Goal: Task Accomplishment & Management: Use online tool/utility

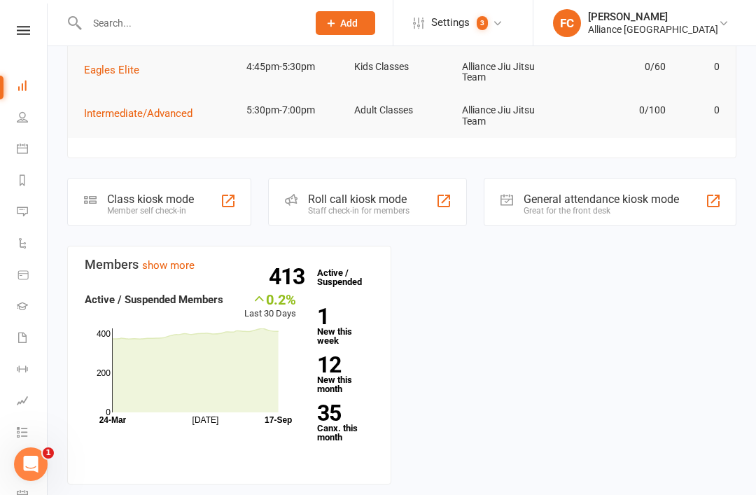
click at [202, 192] on div "Class kiosk mode Member self check-in" at bounding box center [159, 202] width 184 height 48
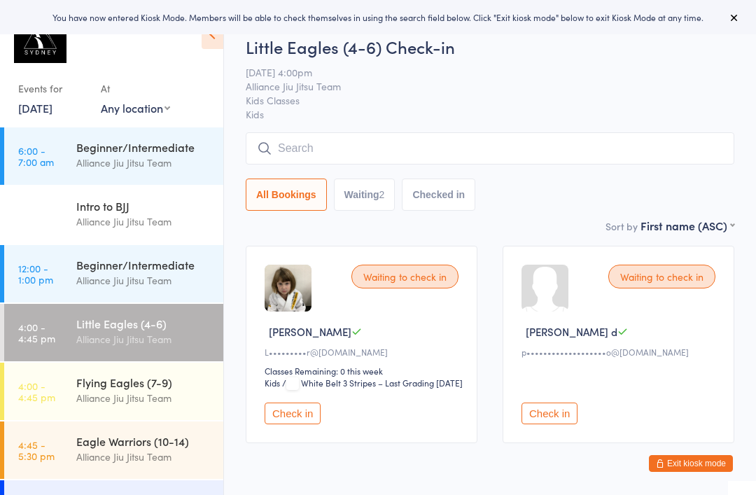
click at [405, 146] on input "search" at bounding box center [490, 148] width 488 height 32
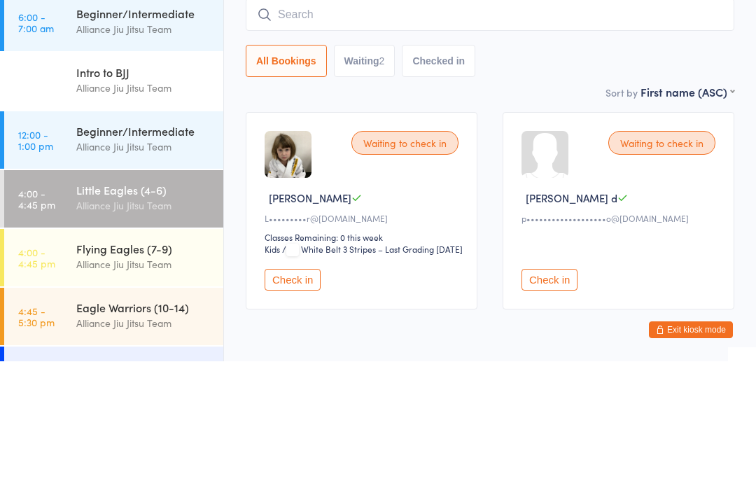
click at [23, 321] on time "4:00 - 4:45 pm" at bounding box center [36, 332] width 37 height 22
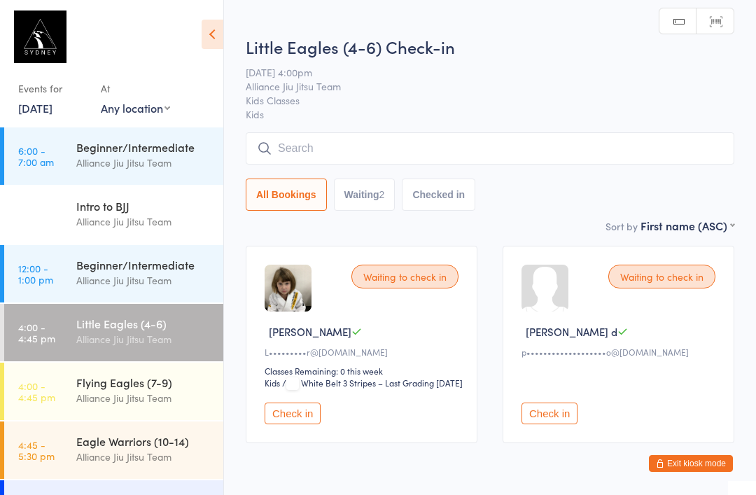
click at [95, 404] on div "Alliance Jiu Jitsu Team" at bounding box center [143, 398] width 135 height 16
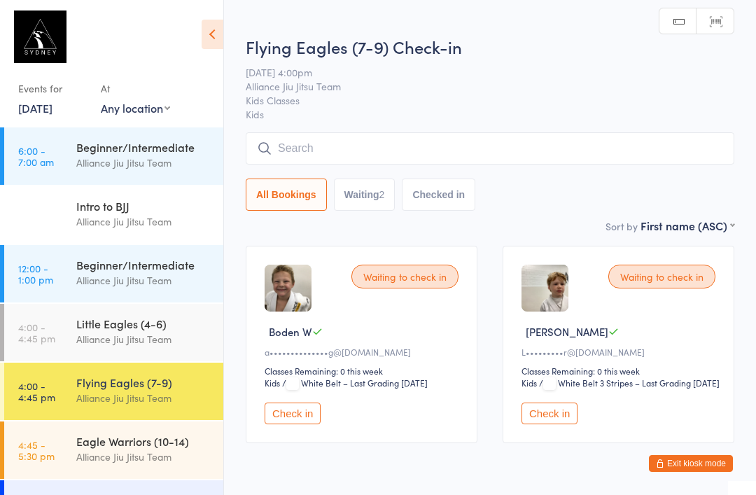
click at [293, 149] on input "search" at bounding box center [490, 148] width 488 height 32
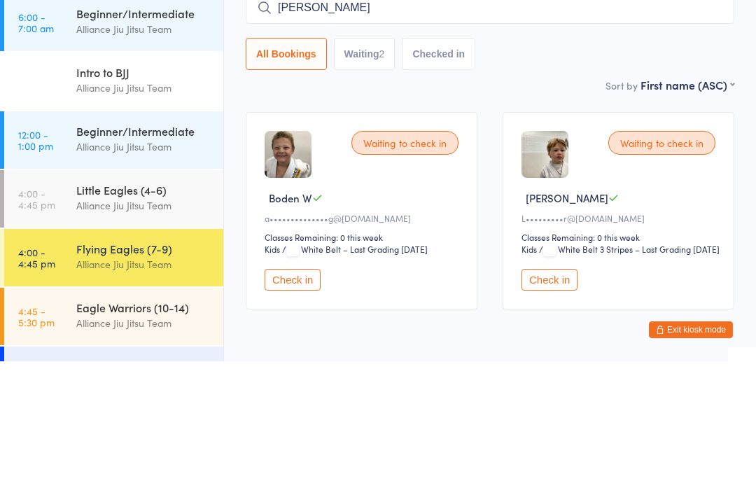
click at [269, 171] on button "All Bookings" at bounding box center [286, 187] width 81 height 32
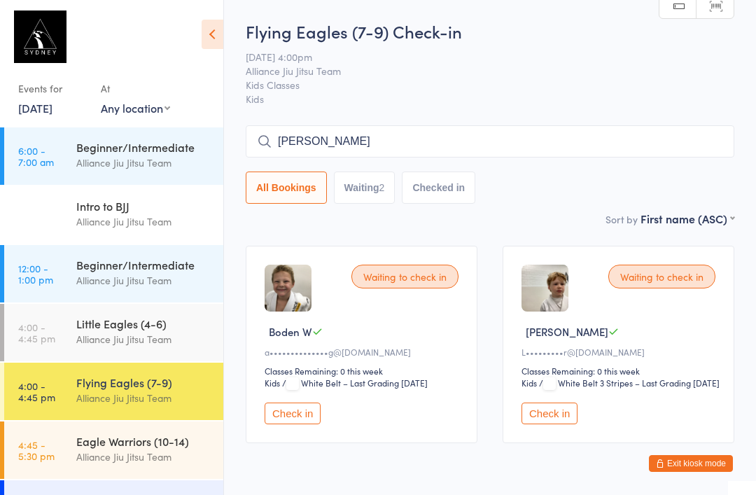
click at [385, 144] on input "[PERSON_NAME]" at bounding box center [490, 141] width 488 height 32
type input "I"
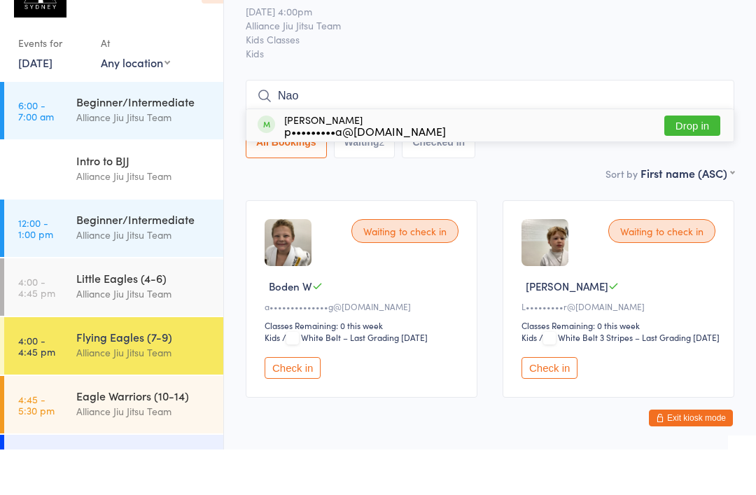
type input "Nao"
click at [551, 155] on div "[PERSON_NAME] p•••••••••a@[DOMAIN_NAME] Drop in" at bounding box center [489, 171] width 487 height 32
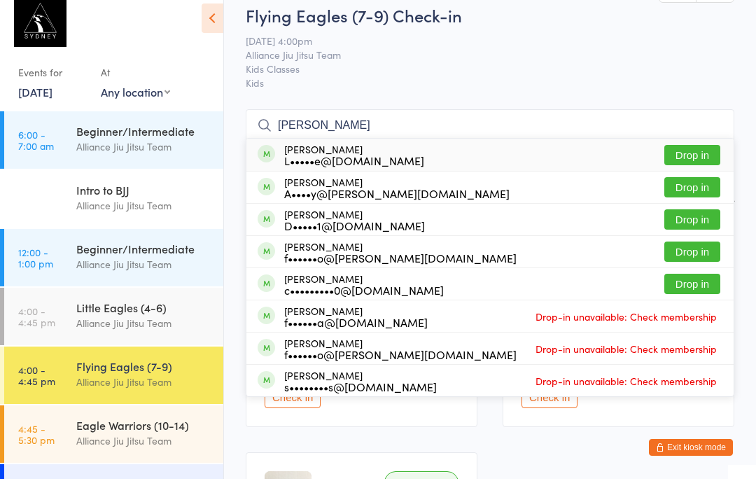
type input "[PERSON_NAME]"
click at [698, 165] on button "Drop in" at bounding box center [692, 171] width 56 height 20
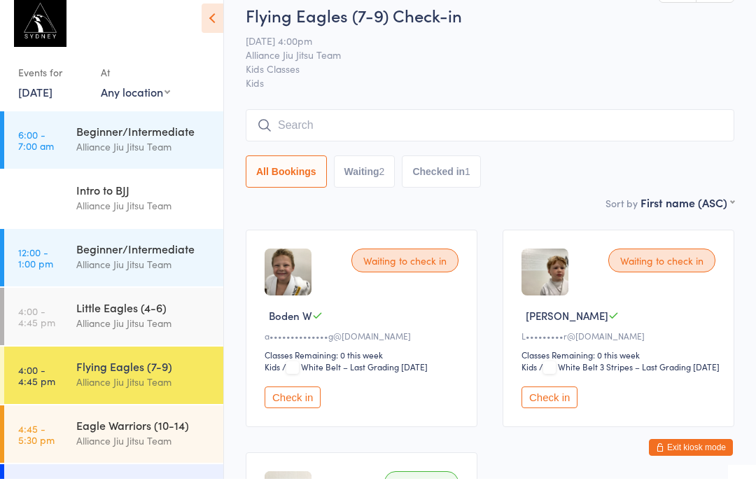
scroll to position [16, 0]
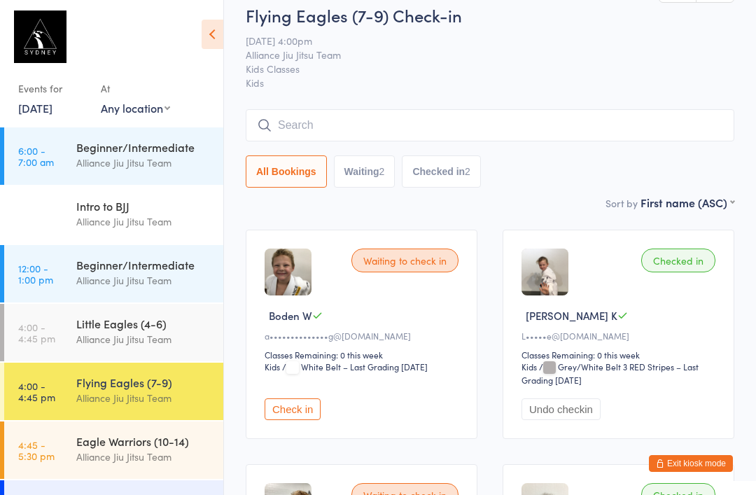
click at [600, 130] on input "search" at bounding box center [490, 125] width 488 height 32
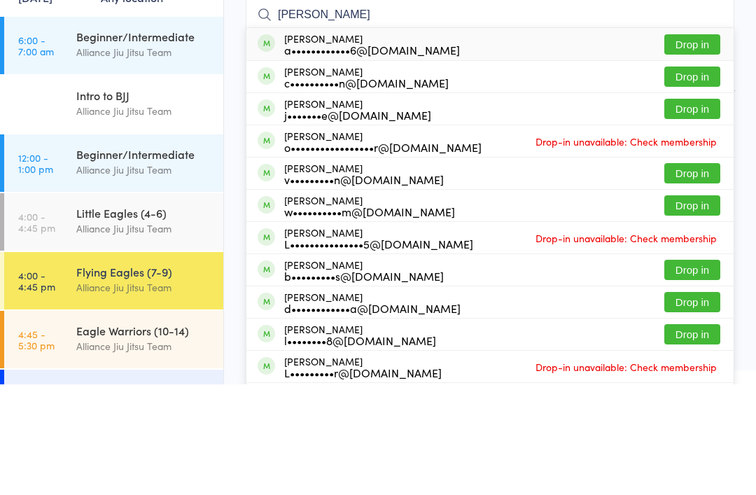
type input "[PERSON_NAME]"
click at [374, 155] on div "a••••••••••••6@[DOMAIN_NAME]" at bounding box center [372, 160] width 176 height 11
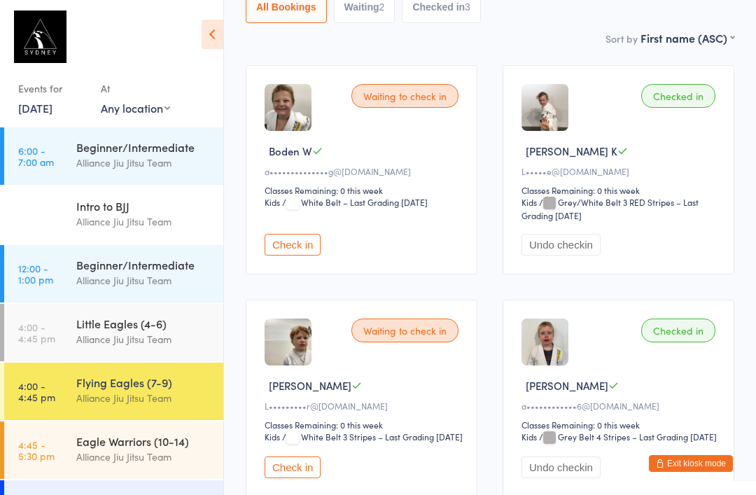
scroll to position [181, 0]
click at [59, 331] on link "4:00 - 4:45 pm Little Eagles (4-6) Alliance Jiu Jitsu Team" at bounding box center [113, 332] width 219 height 57
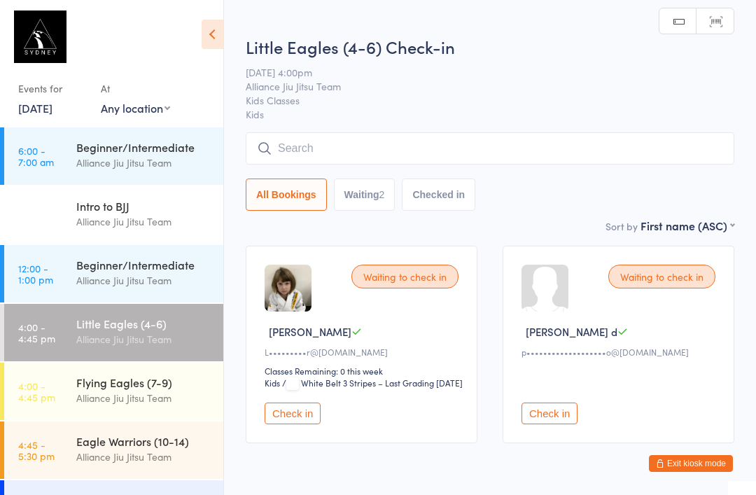
click at [408, 155] on input "search" at bounding box center [490, 148] width 488 height 32
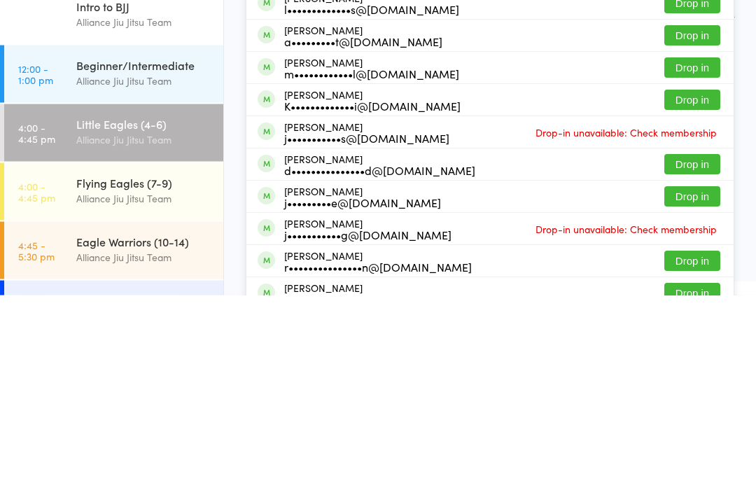
type input "Jack"
click at [693, 354] on button "Drop in" at bounding box center [692, 364] width 56 height 20
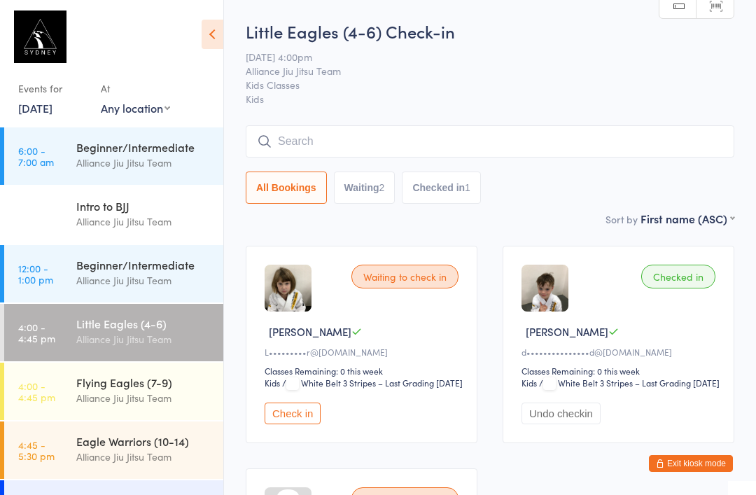
click at [302, 146] on input "search" at bounding box center [490, 141] width 488 height 32
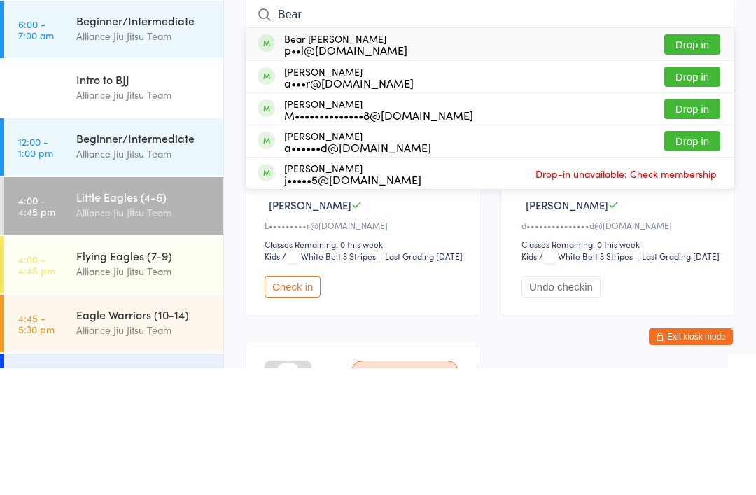
type input "Bear"
click at [689, 161] on button "Drop in" at bounding box center [692, 171] width 56 height 20
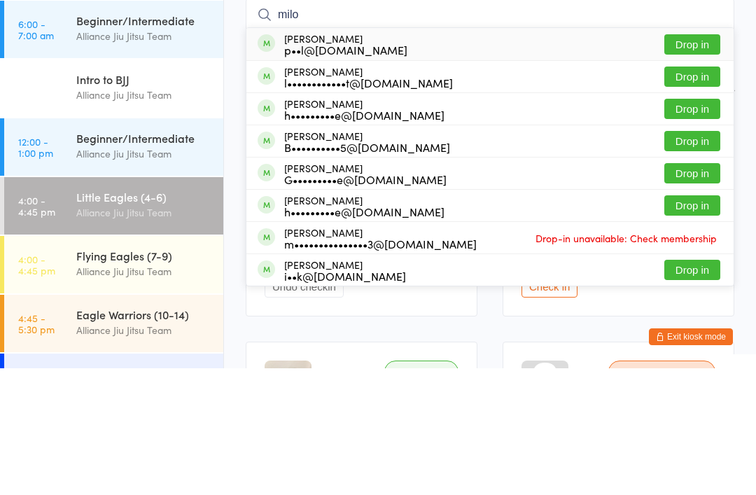
type input "milo"
click at [695, 161] on button "Drop in" at bounding box center [692, 171] width 56 height 20
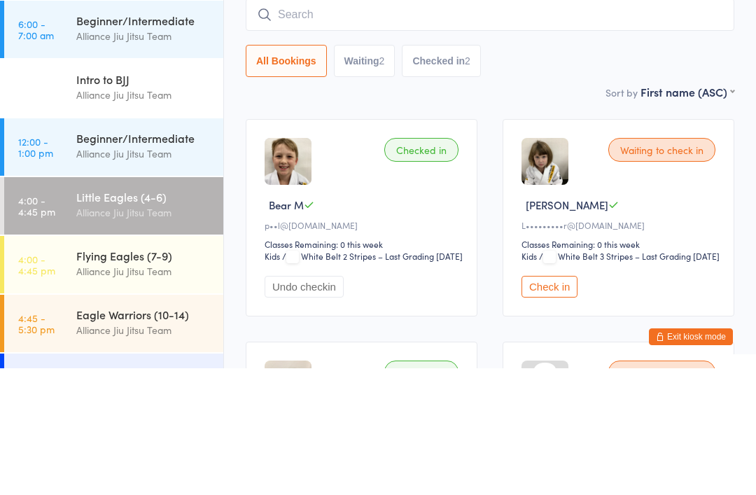
scroll to position [127, 0]
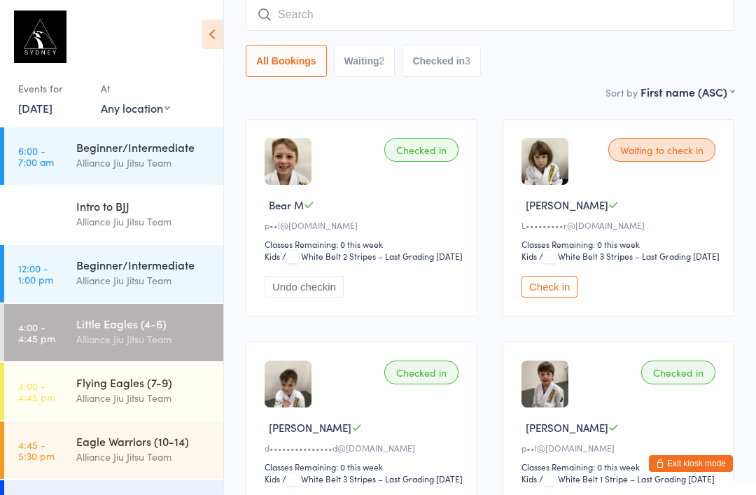
click at [335, 15] on input "search" at bounding box center [490, 15] width 488 height 32
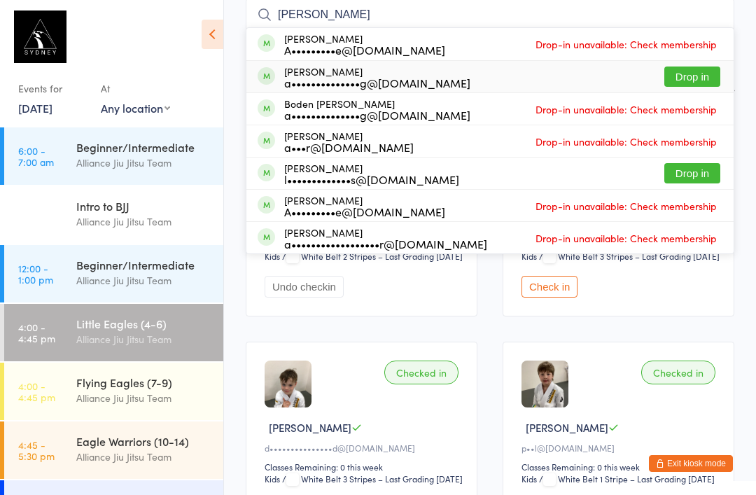
type input "[PERSON_NAME]"
click at [315, 83] on div "a••••••••••••••g@[DOMAIN_NAME]" at bounding box center [377, 82] width 186 height 11
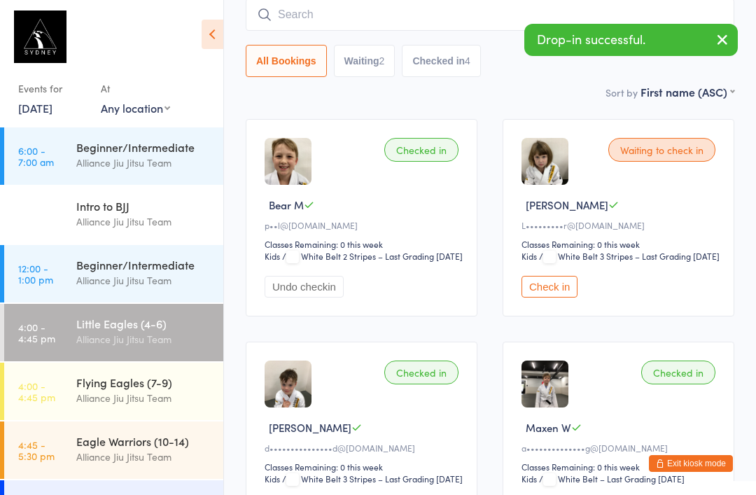
click at [327, 16] on input "search" at bounding box center [490, 15] width 488 height 32
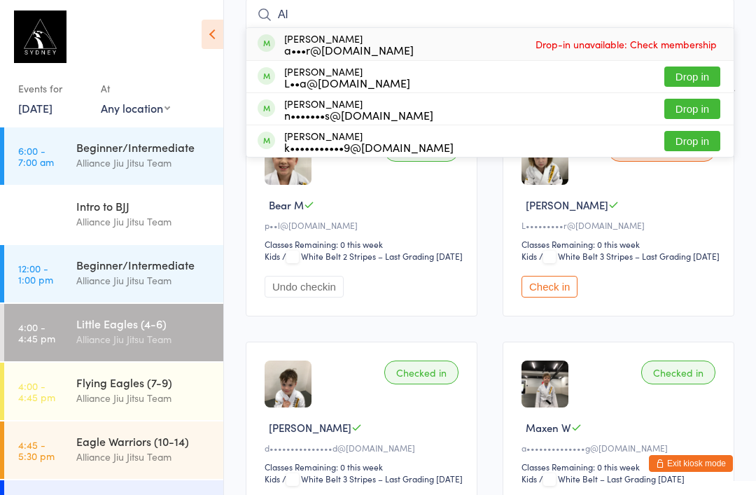
type input "A"
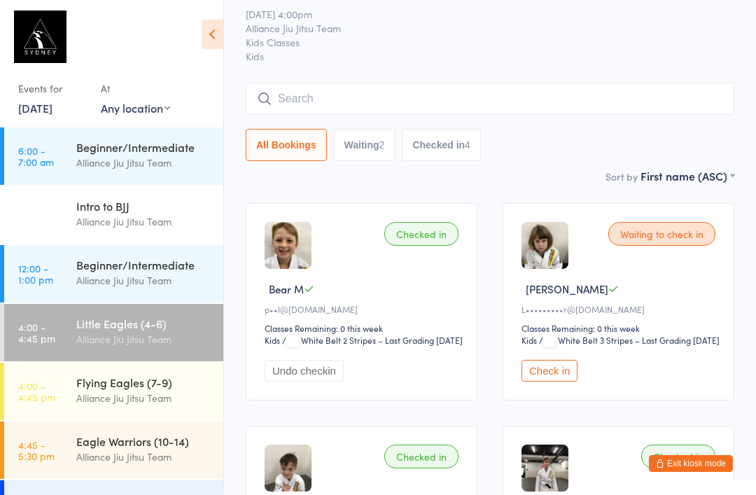
scroll to position [0, 0]
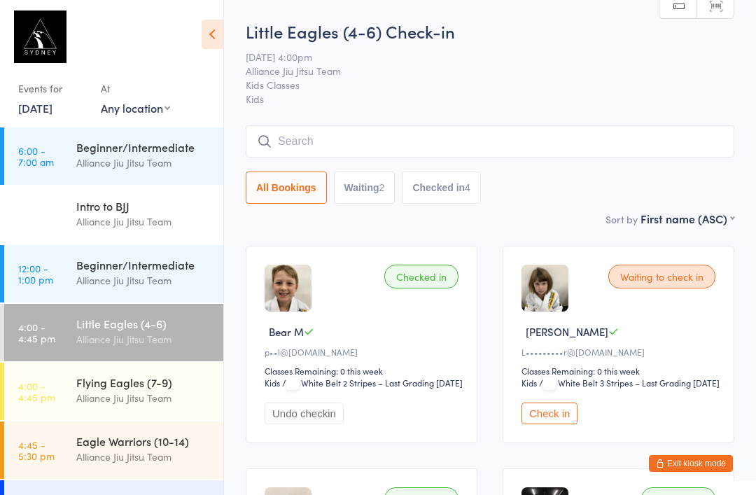
click at [343, 144] on input "search" at bounding box center [490, 141] width 488 height 32
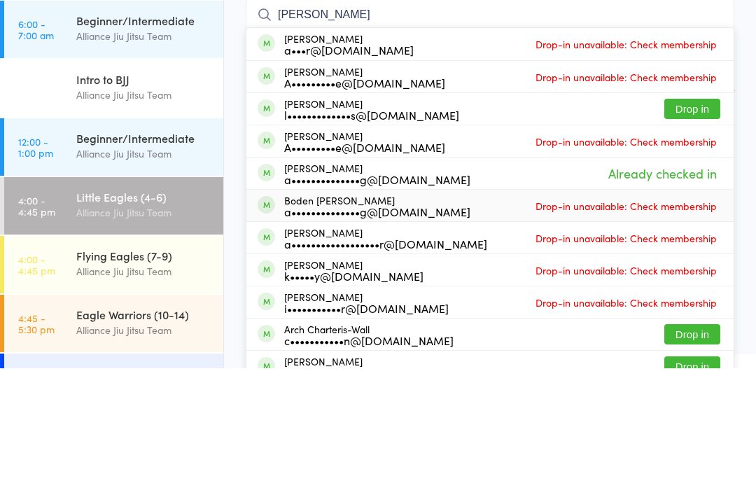
type input "[PERSON_NAME]"
click at [308, 321] on div "Boden [PERSON_NAME] a••••••••••••••g@[DOMAIN_NAME]" at bounding box center [377, 332] width 186 height 22
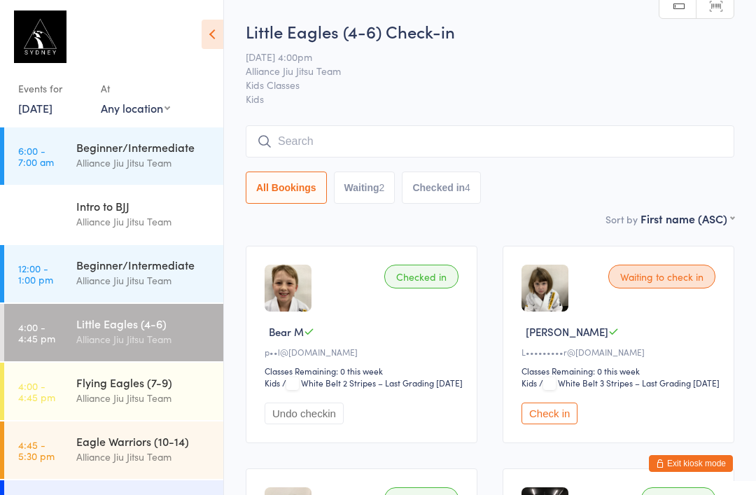
click at [518, 135] on input "search" at bounding box center [490, 141] width 488 height 32
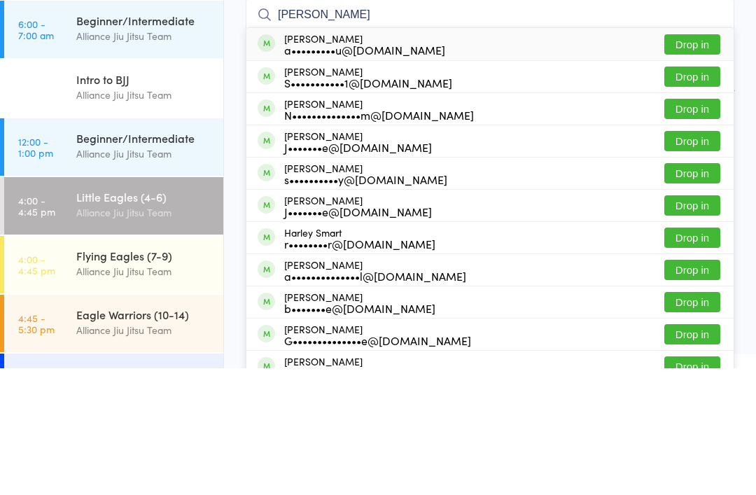
type input "[PERSON_NAME]"
click at [353, 171] on div "a•••••••••u@[DOMAIN_NAME]" at bounding box center [364, 176] width 161 height 11
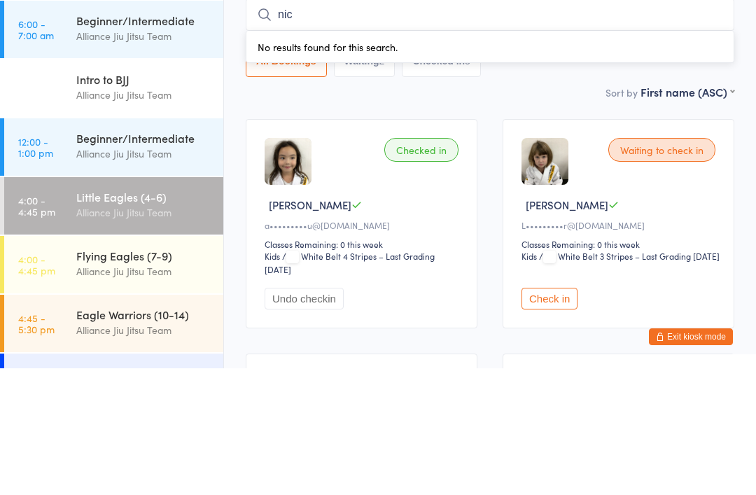
type input "nico"
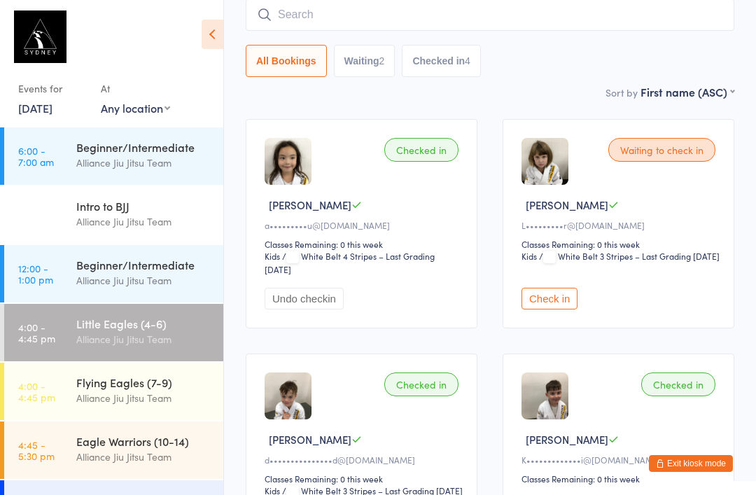
click at [371, 59] on button "Waiting 2" at bounding box center [365, 61] width 62 height 32
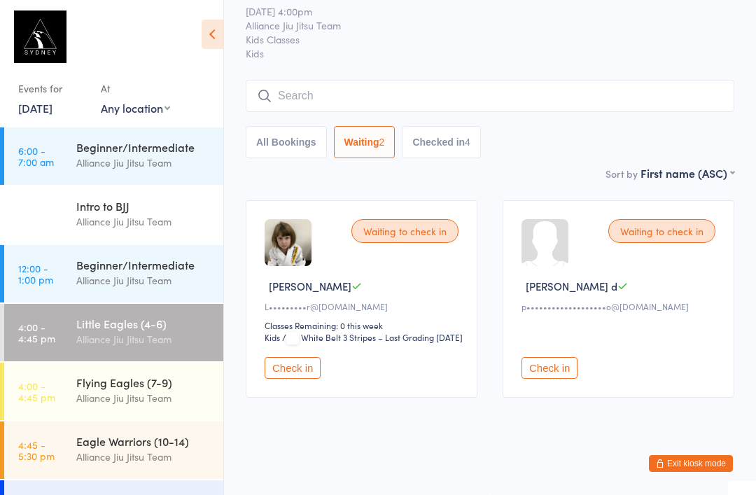
click at [558, 357] on button "Check in" at bounding box center [549, 368] width 56 height 22
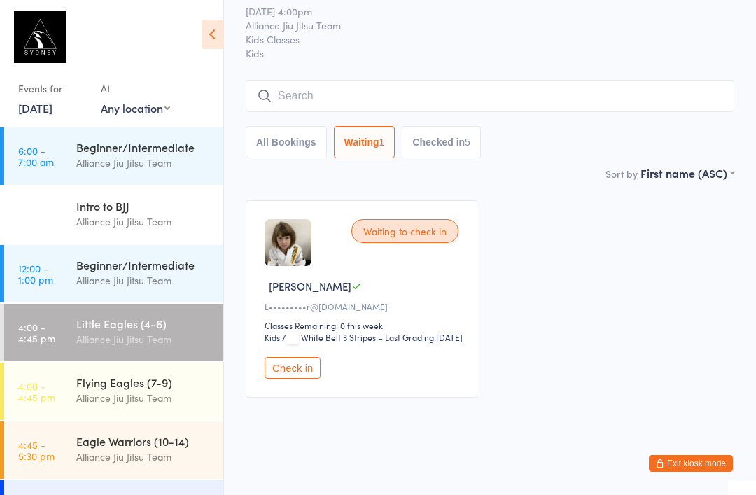
click at [160, 334] on div "Alliance Jiu Jitsu Team" at bounding box center [143, 339] width 135 height 16
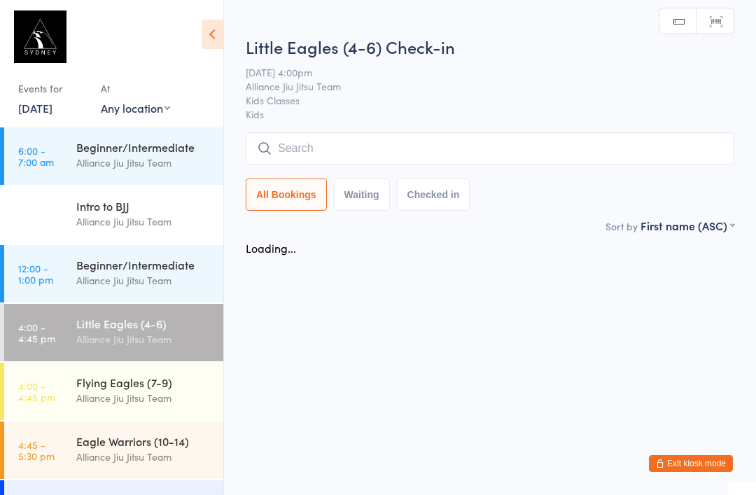
scroll to position [0, 0]
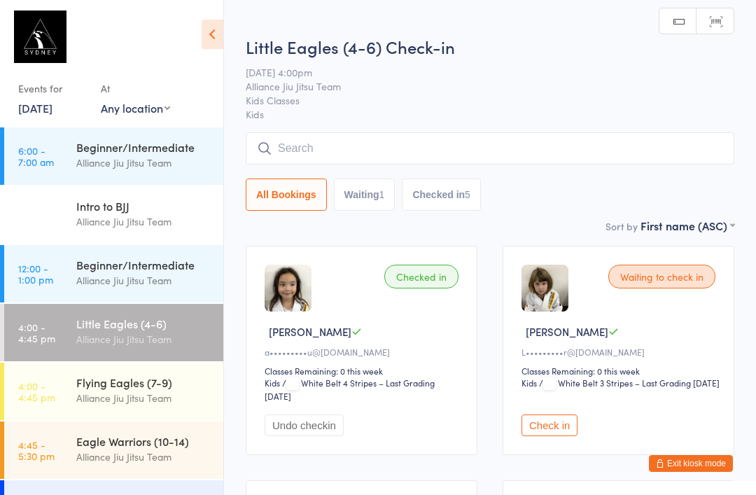
click at [521, 146] on input "search" at bounding box center [490, 148] width 488 height 32
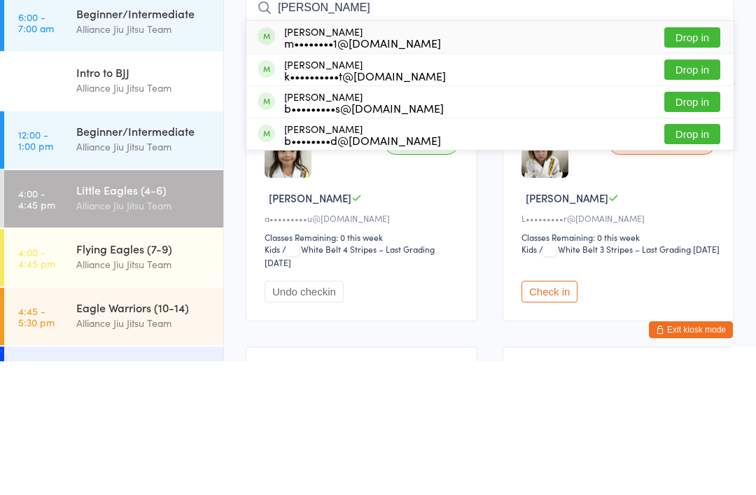
type input "[PERSON_NAME]"
click at [682, 193] on button "Drop in" at bounding box center [692, 203] width 56 height 20
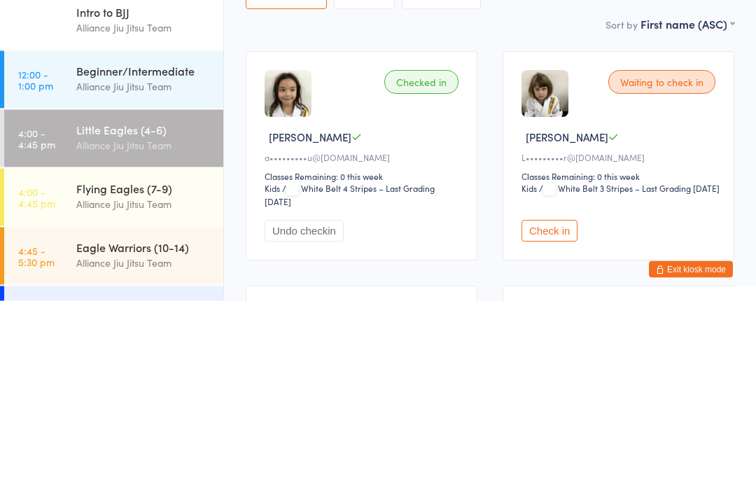
click at [570, 414] on button "Check in" at bounding box center [549, 425] width 56 height 22
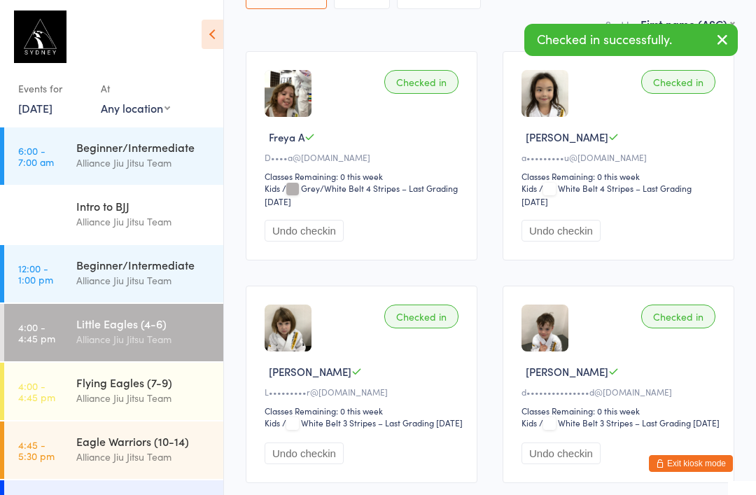
click at [169, 395] on div "Alliance Jiu Jitsu Team" at bounding box center [143, 398] width 135 height 16
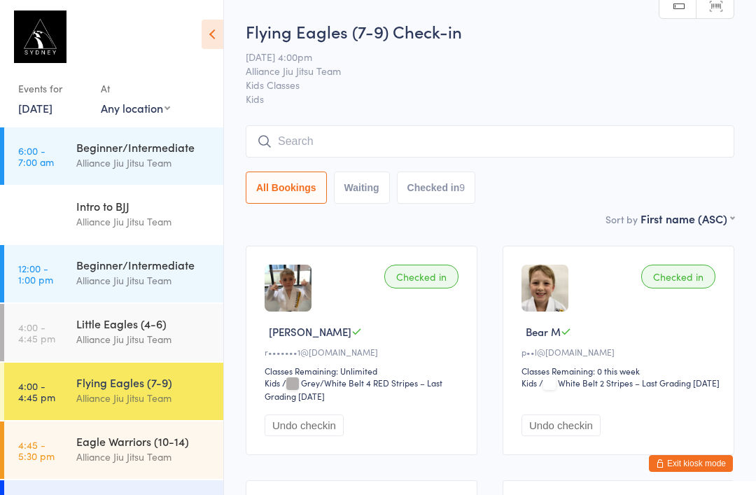
click at [443, 136] on input "search" at bounding box center [490, 141] width 488 height 32
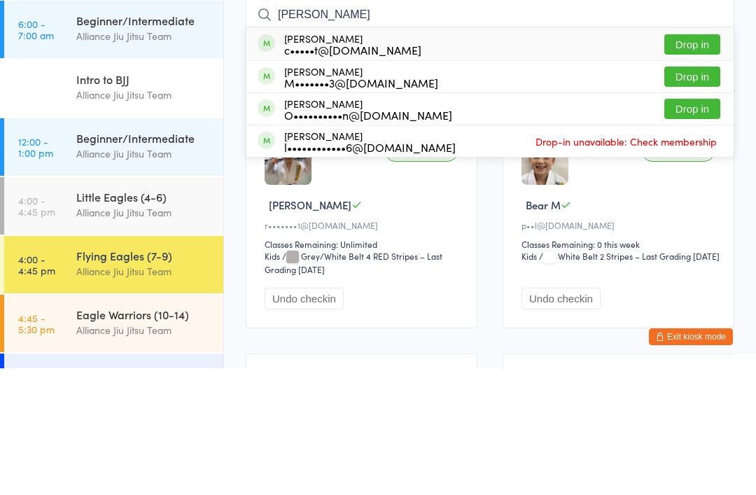
type input "[PERSON_NAME]"
click at [692, 193] on button "Drop in" at bounding box center [692, 203] width 56 height 20
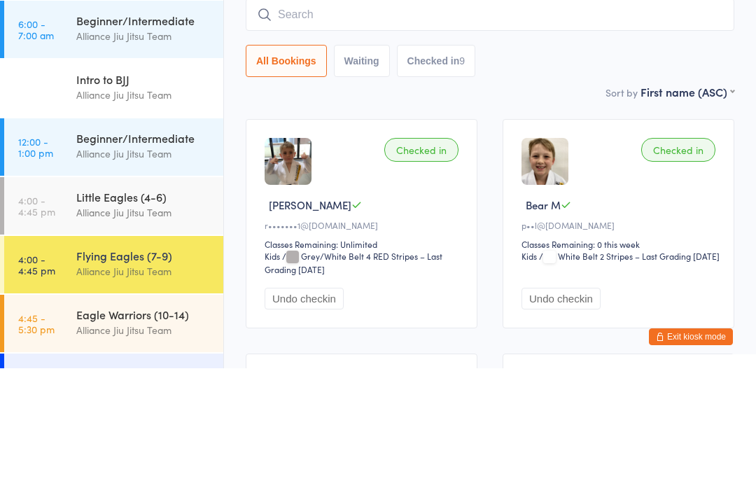
scroll to position [127, 0]
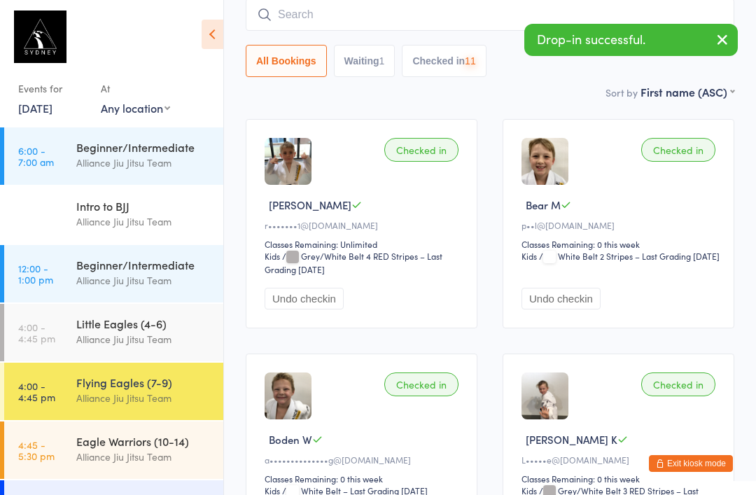
click at [386, 20] on input "search" at bounding box center [490, 15] width 488 height 32
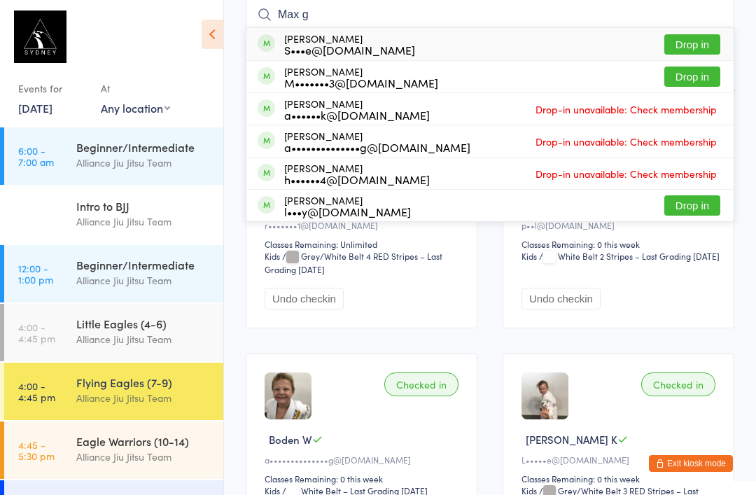
type input "Max g"
click at [696, 77] on button "Drop in" at bounding box center [692, 76] width 56 height 20
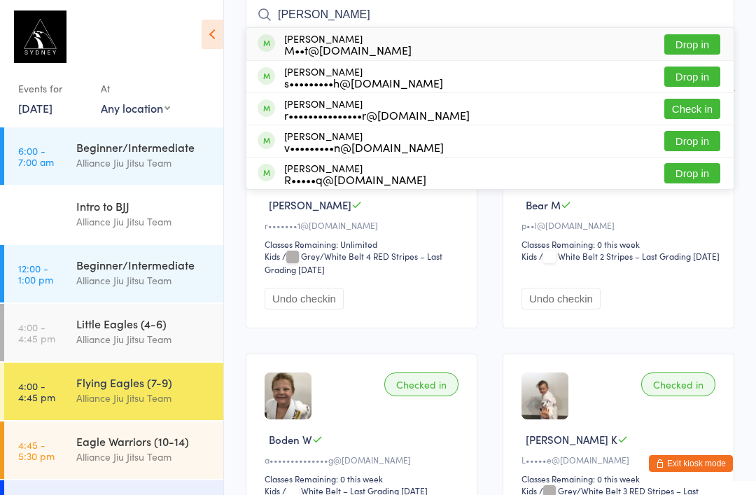
type input "[PERSON_NAME]"
click at [693, 69] on button "Drop in" at bounding box center [692, 76] width 56 height 20
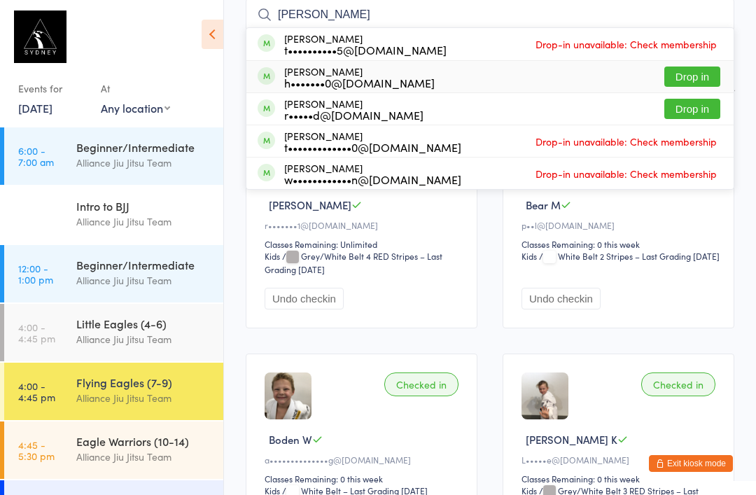
type input "[PERSON_NAME]"
click at [367, 84] on div "h•••••••0@[DOMAIN_NAME]" at bounding box center [359, 82] width 150 height 11
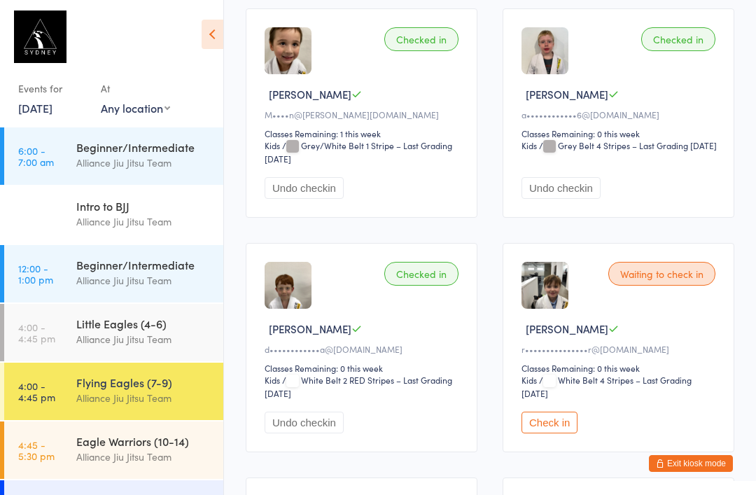
scroll to position [1174, 0]
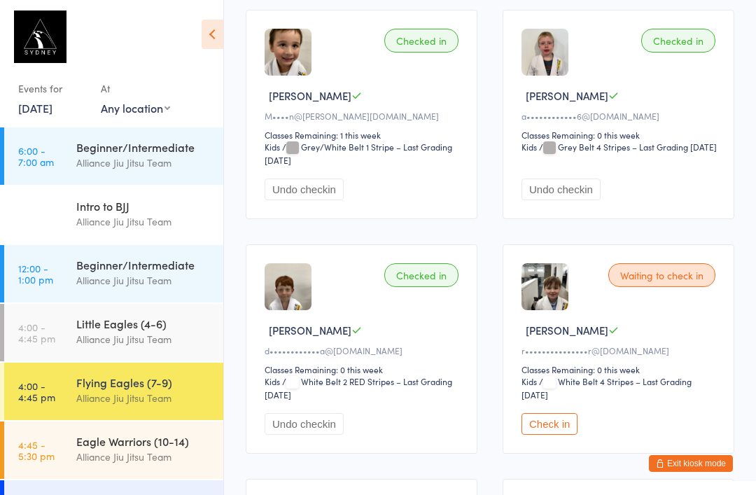
click at [153, 381] on div "Flying Eagles (7-9)" at bounding box center [143, 381] width 135 height 15
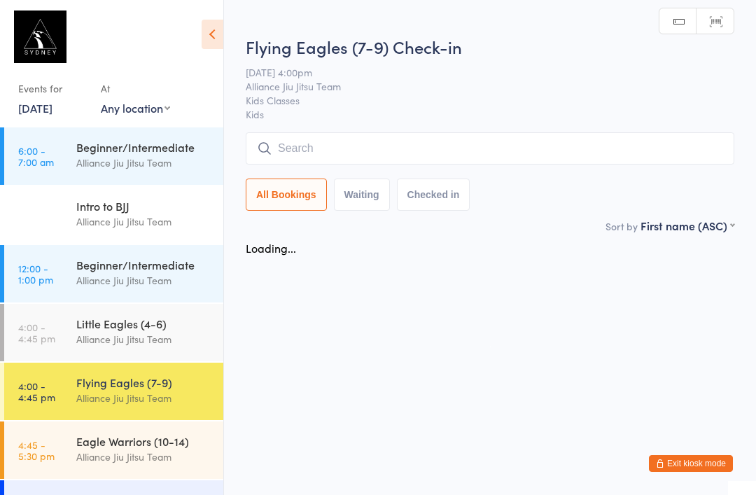
scroll to position [0, 0]
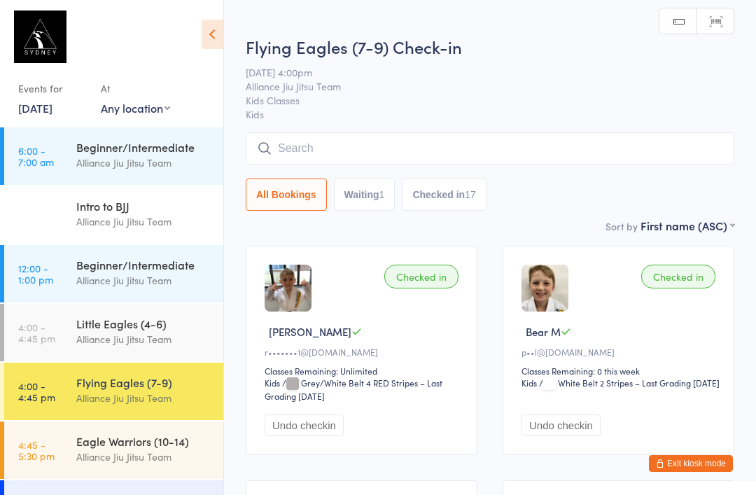
click at [402, 144] on input "search" at bounding box center [490, 148] width 488 height 32
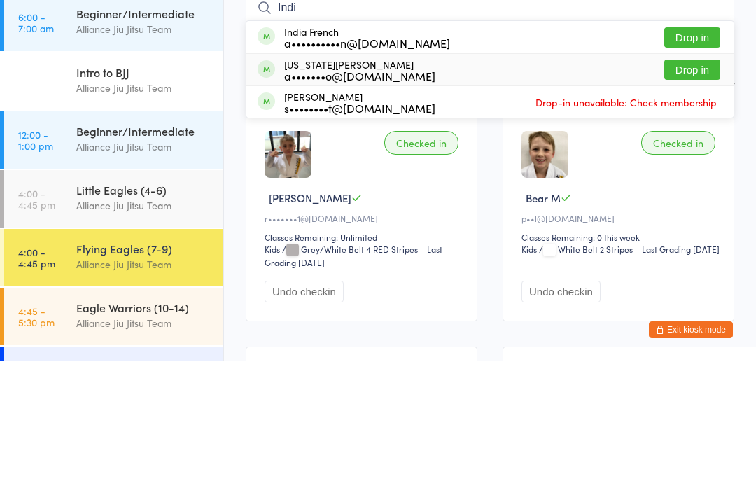
type input "Indi"
click at [386, 204] on div "a•••••••o@[DOMAIN_NAME]" at bounding box center [359, 209] width 151 height 11
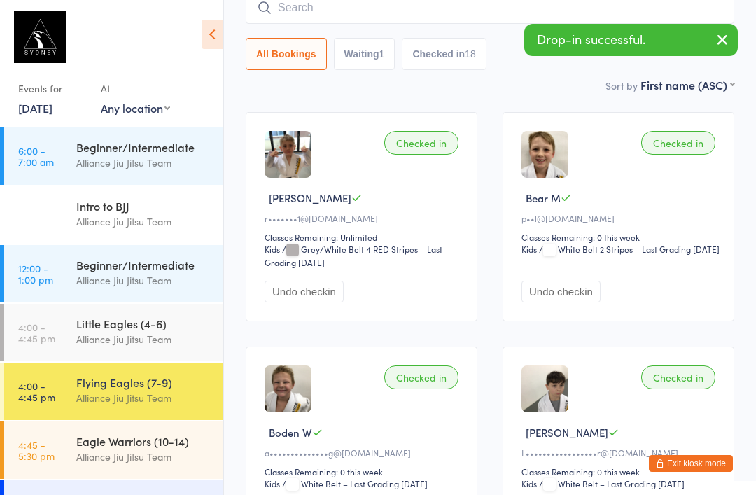
click at [432, 20] on input "search" at bounding box center [490, 8] width 488 height 32
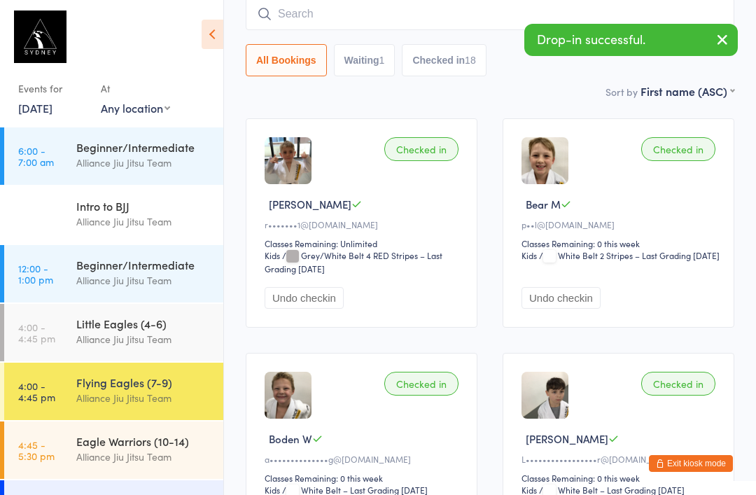
scroll to position [127, 0]
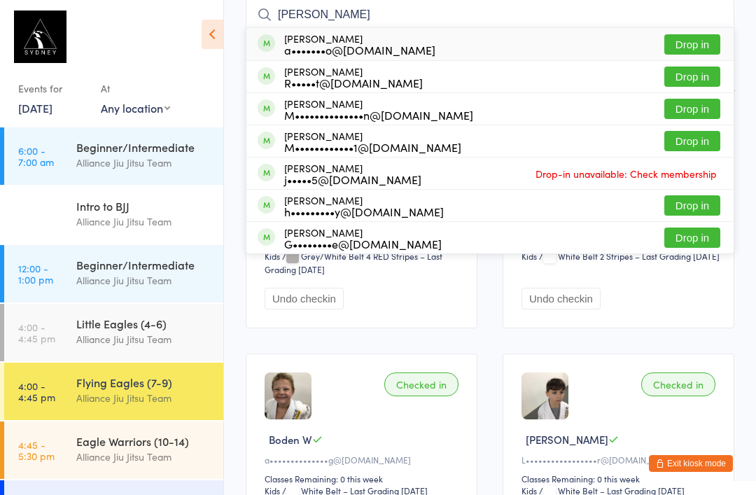
type input "[PERSON_NAME]"
click at [456, 45] on div "[PERSON_NAME] a•••••••o@[DOMAIN_NAME] Drop in" at bounding box center [489, 44] width 487 height 32
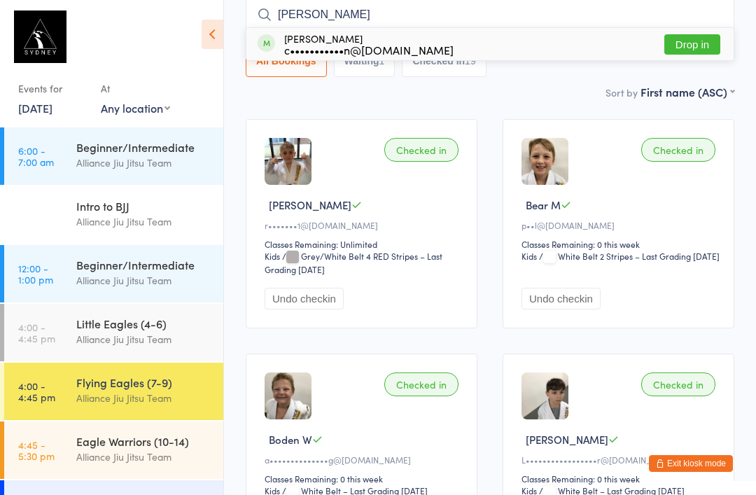
type input "[PERSON_NAME]"
click at [700, 41] on button "Drop in" at bounding box center [692, 44] width 56 height 20
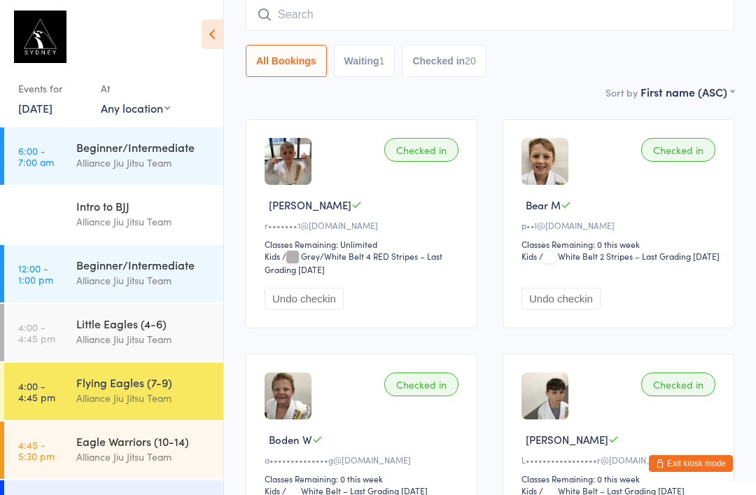
click at [108, 325] on div "Little Eagles (4-6)" at bounding box center [143, 323] width 135 height 15
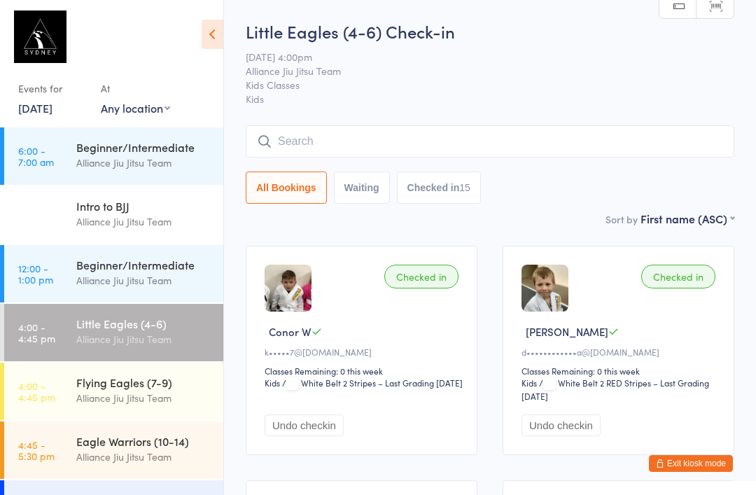
click at [299, 136] on input "search" at bounding box center [490, 141] width 488 height 32
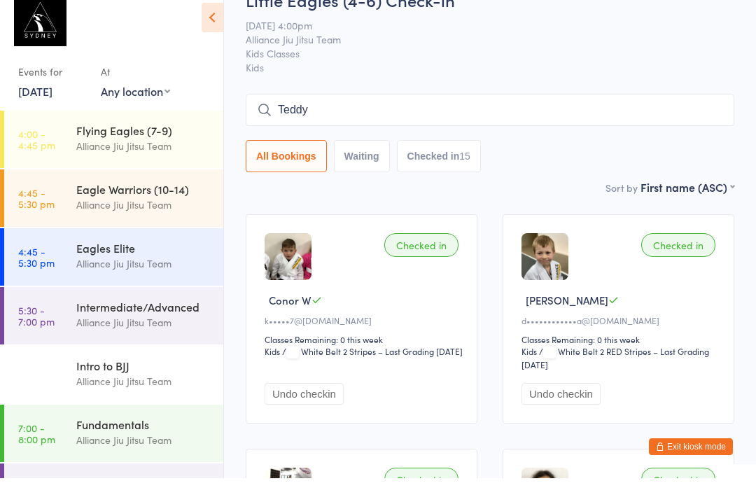
scroll to position [234, 0]
click at [208, 24] on icon at bounding box center [213, 34] width 22 height 29
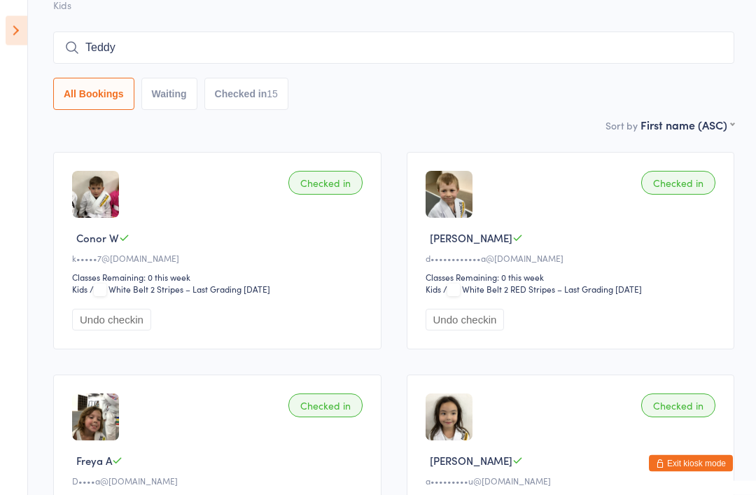
scroll to position [94, 0]
click at [168, 99] on button "Waiting" at bounding box center [169, 94] width 56 height 32
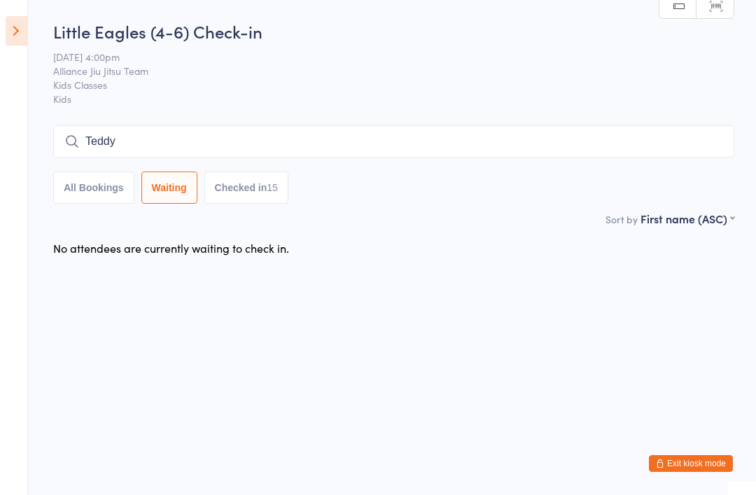
click at [90, 193] on button "All Bookings" at bounding box center [93, 187] width 81 height 32
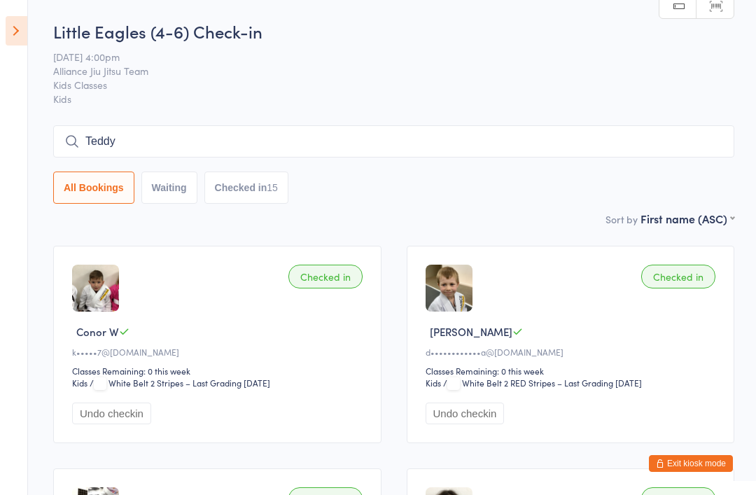
click at [327, 146] on input "Teddy" at bounding box center [393, 141] width 681 height 32
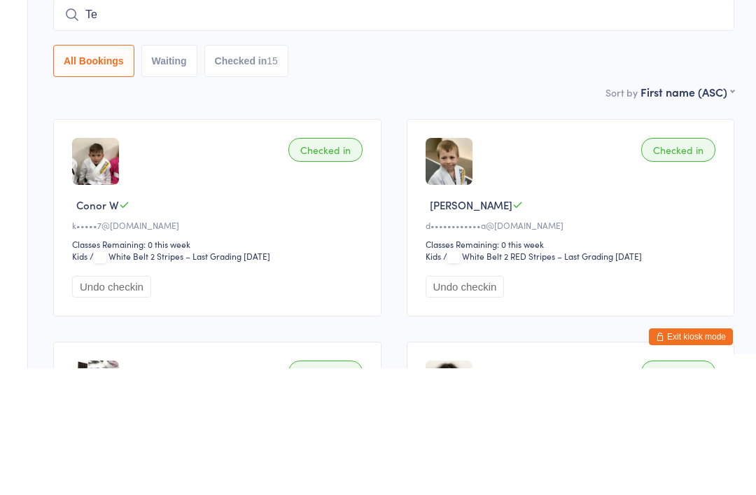
type input "T"
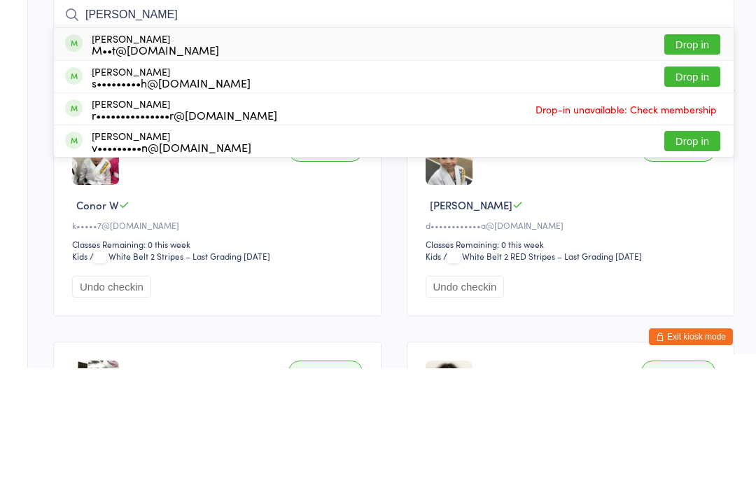
click at [147, 125] on input "[PERSON_NAME]" at bounding box center [393, 141] width 681 height 32
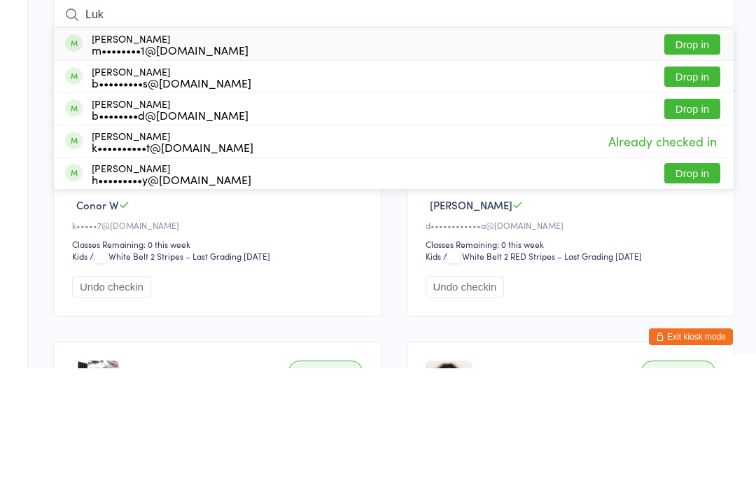
type input "Luk"
click at [213, 155] on div "[PERSON_NAME] m••••••••1@[DOMAIN_NAME] Drop in" at bounding box center [393, 171] width 679 height 32
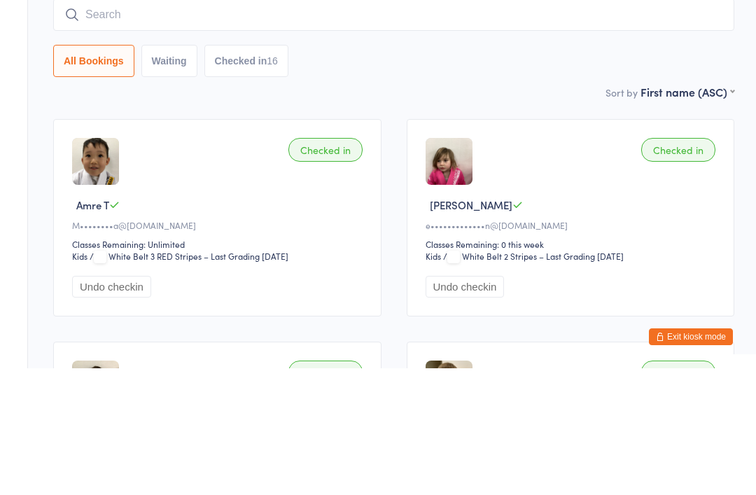
click at [119, 125] on input "search" at bounding box center [393, 141] width 681 height 32
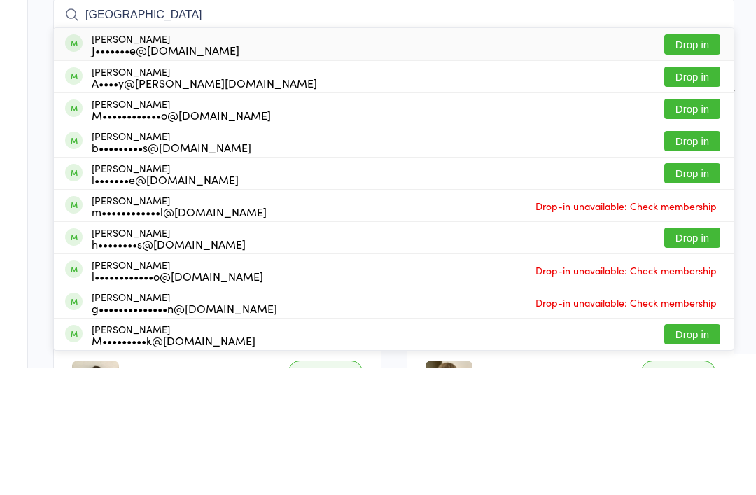
type input "[GEOGRAPHIC_DATA]"
click at [694, 161] on button "Drop in" at bounding box center [692, 171] width 56 height 20
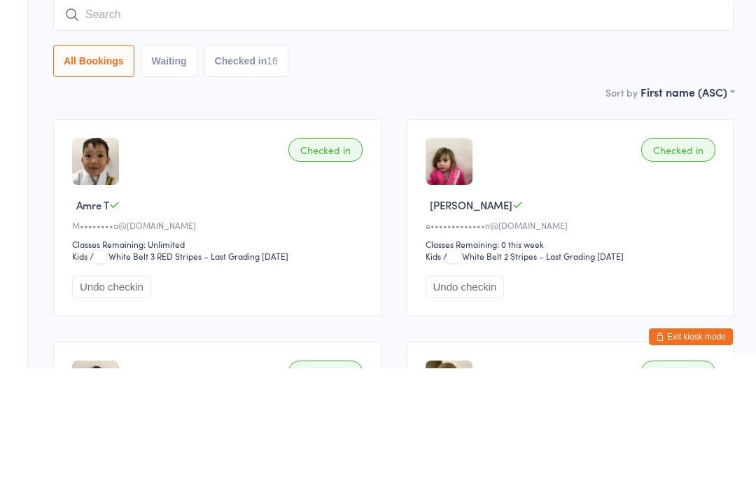
scroll to position [127, 0]
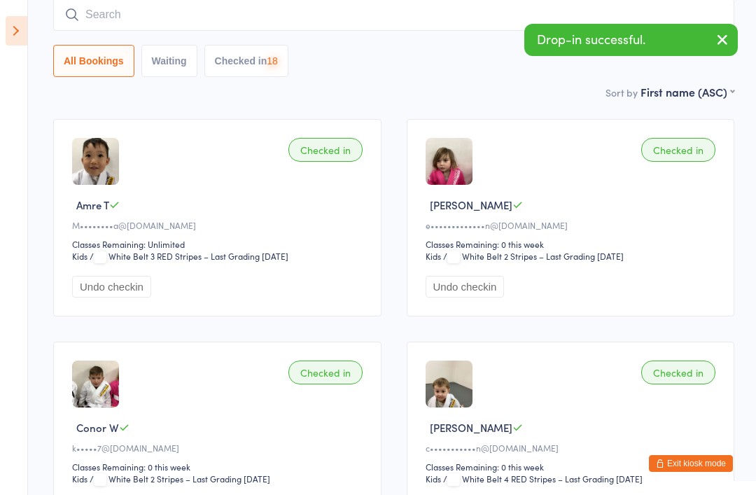
click at [241, 23] on input "search" at bounding box center [393, 15] width 681 height 32
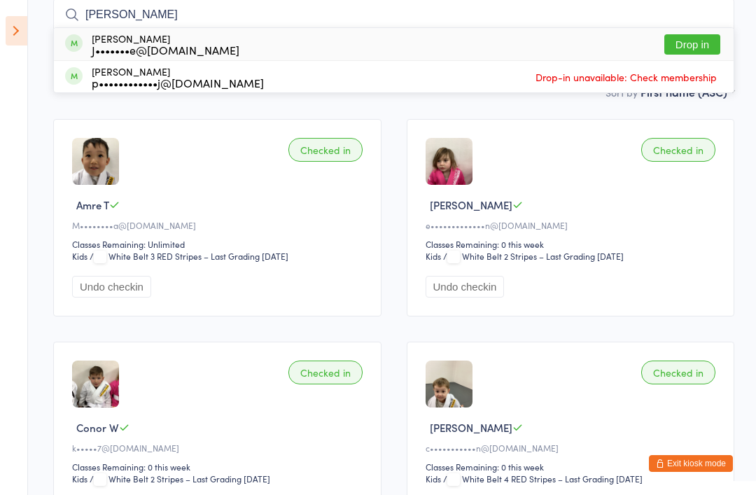
type input "[PERSON_NAME]"
click at [725, 33] on div "[PERSON_NAME] J•••••••e@[DOMAIN_NAME] Drop in" at bounding box center [393, 44] width 679 height 32
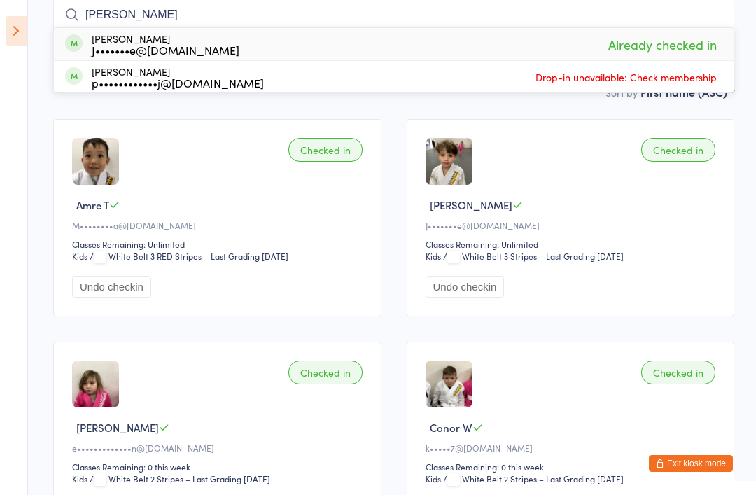
type input "[PERSON_NAME]"
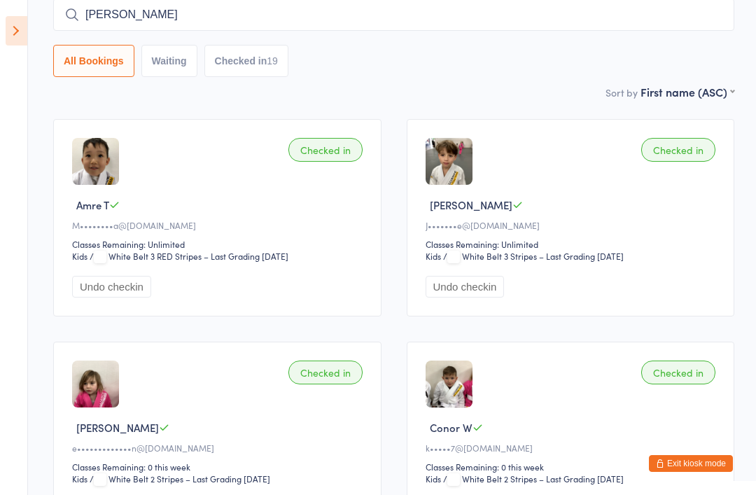
click at [24, 39] on icon at bounding box center [17, 30] width 22 height 29
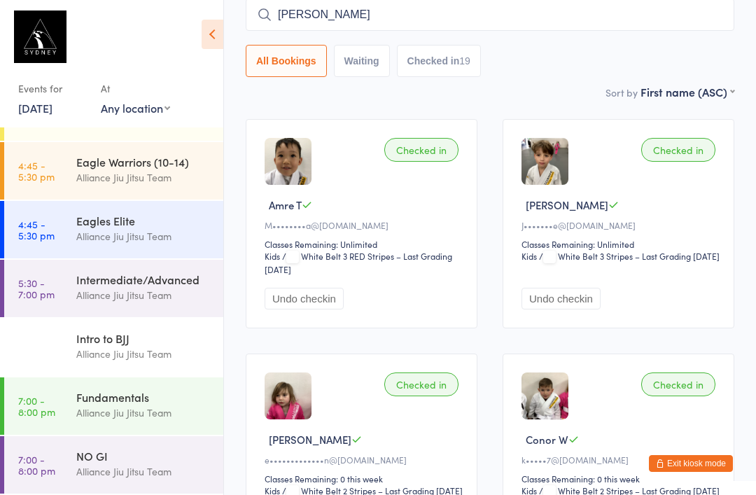
scroll to position [279, 0]
click at [129, 281] on div "Intermediate/Advanced" at bounding box center [143, 278] width 135 height 15
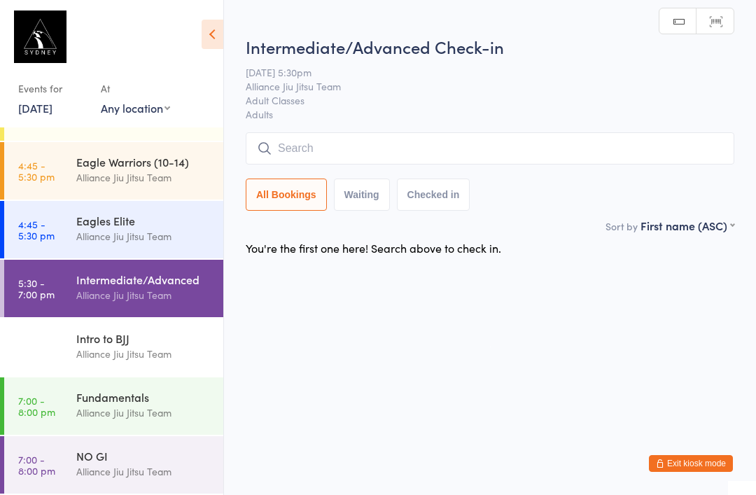
click at [360, 150] on input "search" at bounding box center [490, 148] width 488 height 32
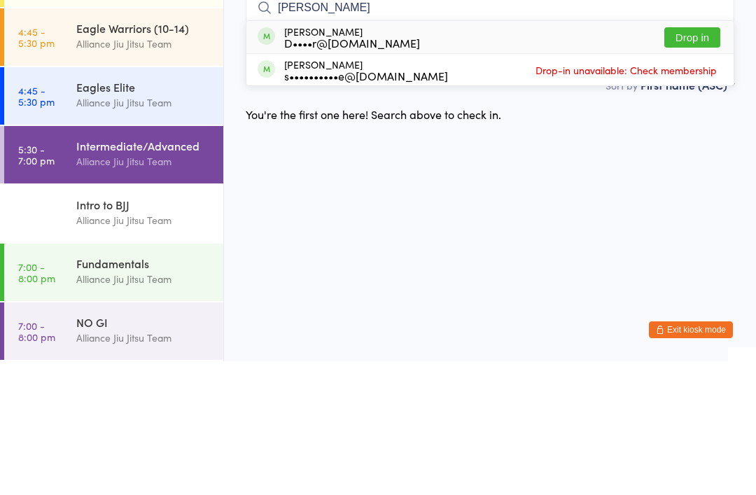
type input "[PERSON_NAME]"
click at [384, 171] on div "D••••r@[DOMAIN_NAME]" at bounding box center [352, 176] width 136 height 11
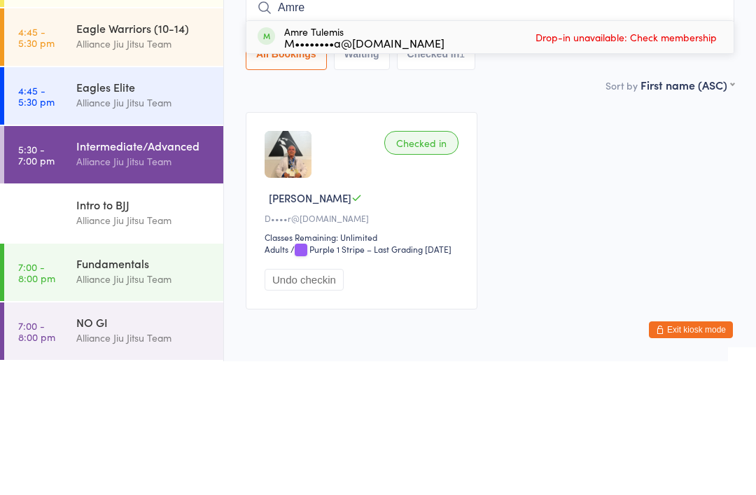
type input "Amre"
click at [577, 160] on span "Drop-in unavailable: Check membership" at bounding box center [626, 170] width 188 height 21
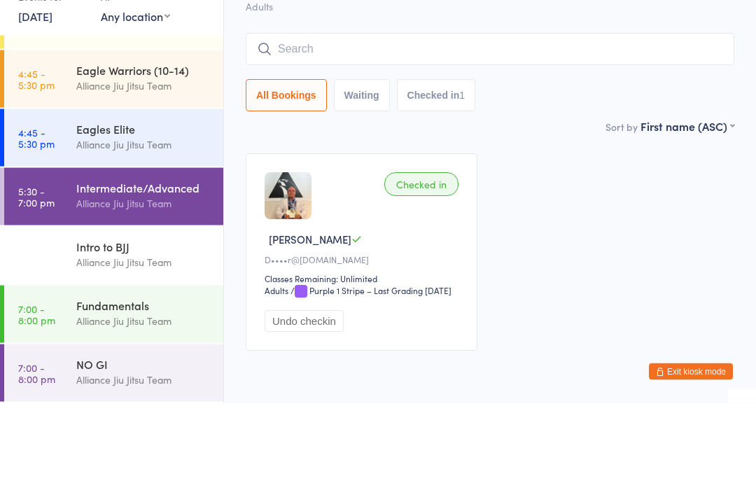
click at [52, 160] on time "4:45 - 5:30 pm" at bounding box center [36, 171] width 36 height 22
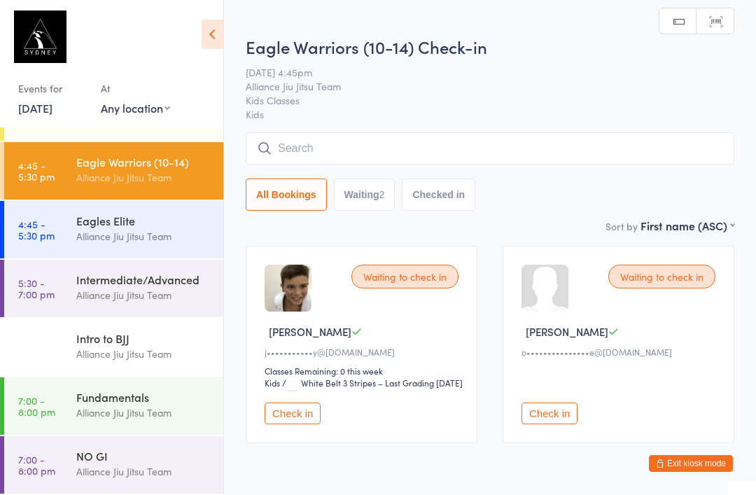
click at [326, 148] on input "search" at bounding box center [490, 148] width 488 height 32
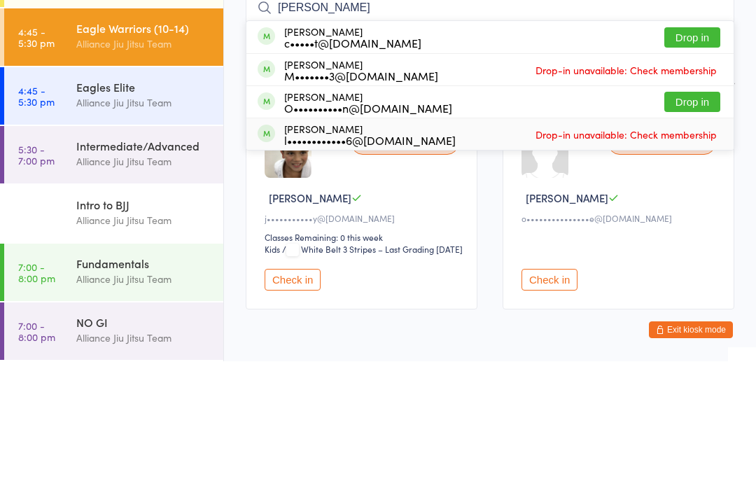
type input "[PERSON_NAME]"
click at [281, 257] on div "[PERSON_NAME] l••••••••••••6@[DOMAIN_NAME]" at bounding box center [356, 268] width 198 height 22
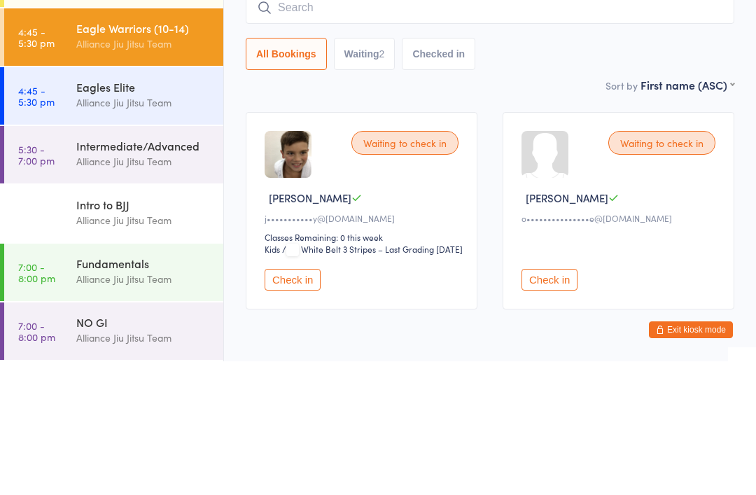
scroll to position [76, 0]
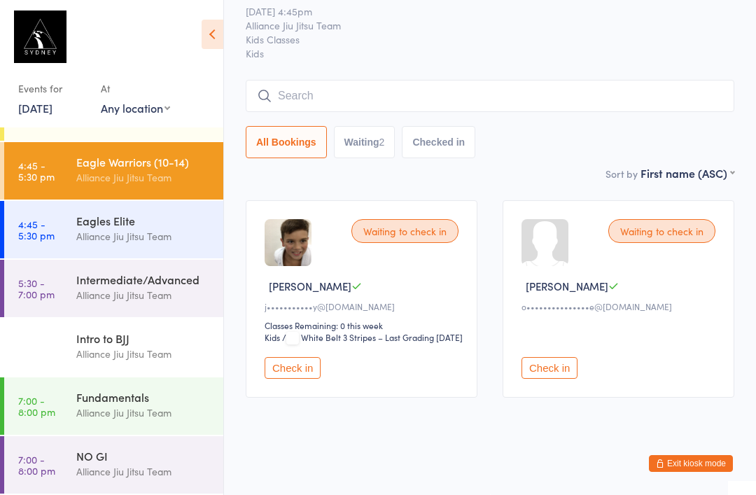
click at [371, 126] on button "Waiting 2" at bounding box center [365, 142] width 62 height 32
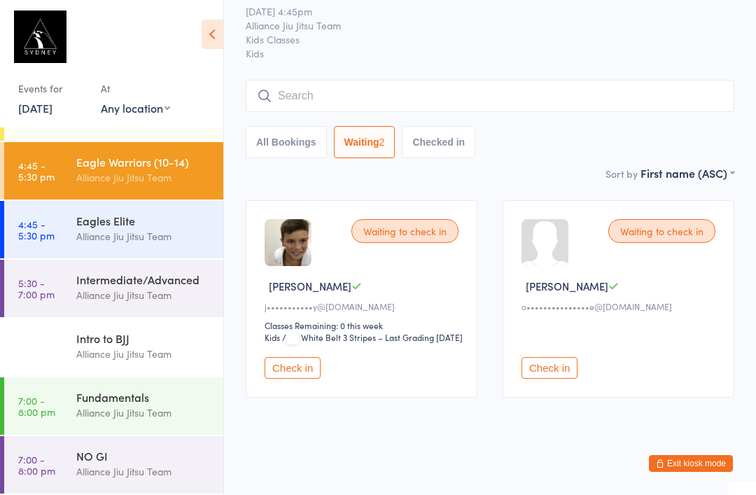
click at [289, 126] on button "All Bookings" at bounding box center [286, 142] width 81 height 32
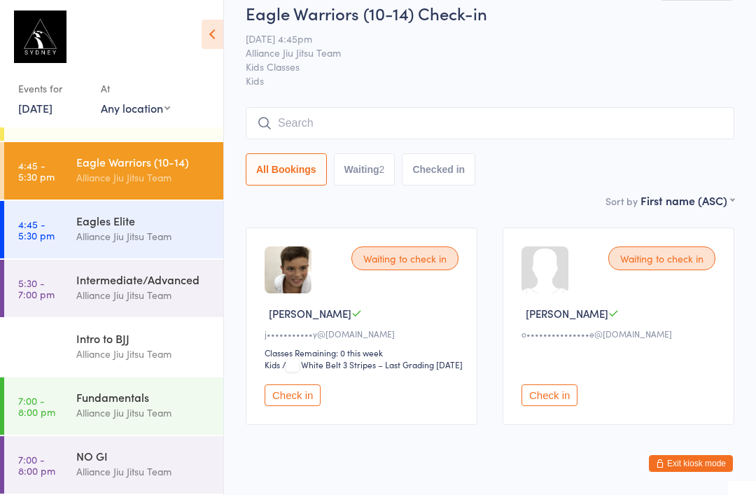
scroll to position [0, 0]
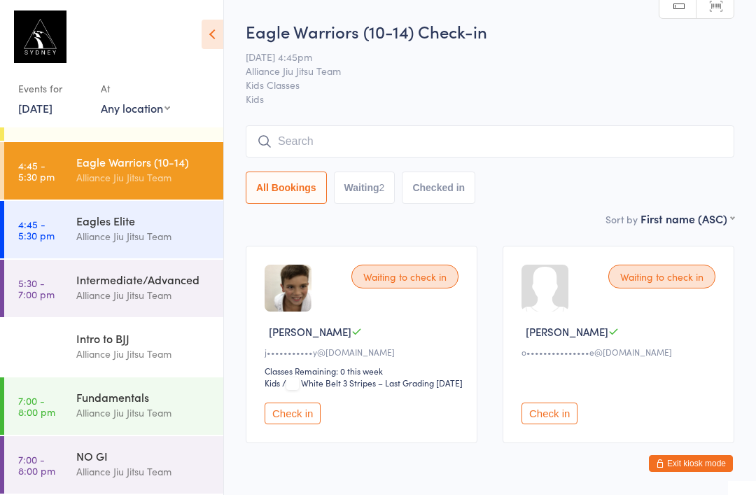
click at [118, 227] on div "Eagles Elite" at bounding box center [143, 220] width 135 height 15
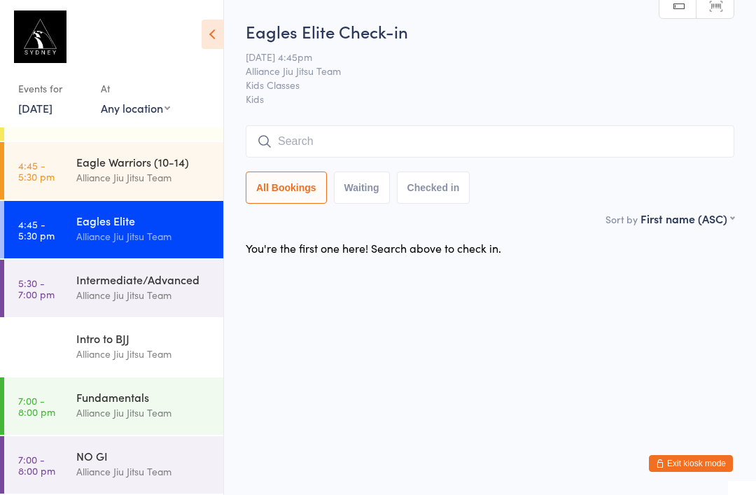
click at [445, 136] on input "search" at bounding box center [490, 141] width 488 height 32
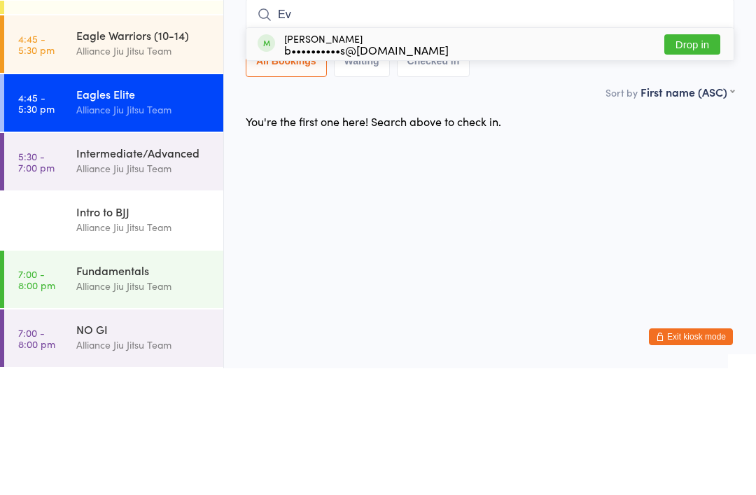
type input "Ev"
click at [399, 171] on div "b••••••••••s@[DOMAIN_NAME]" at bounding box center [366, 176] width 164 height 11
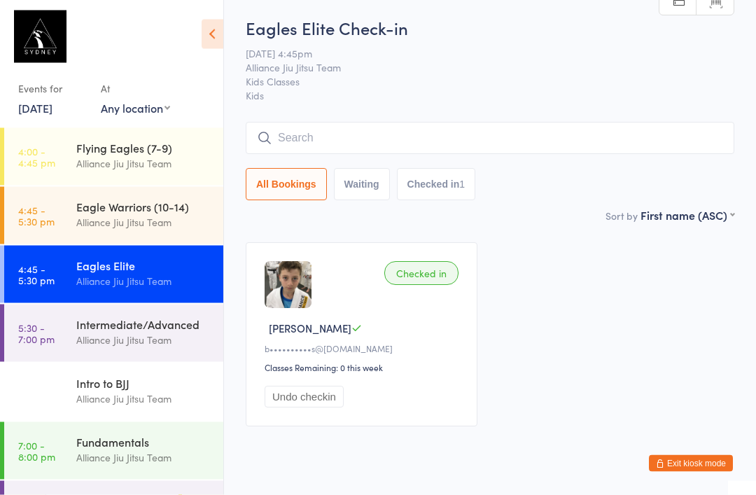
scroll to position [5, 0]
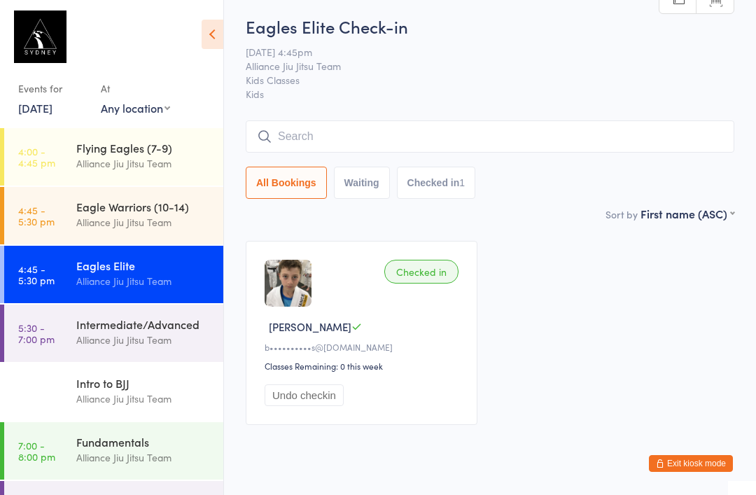
click at [164, 216] on div "Alliance Jiu Jitsu Team" at bounding box center [143, 222] width 135 height 16
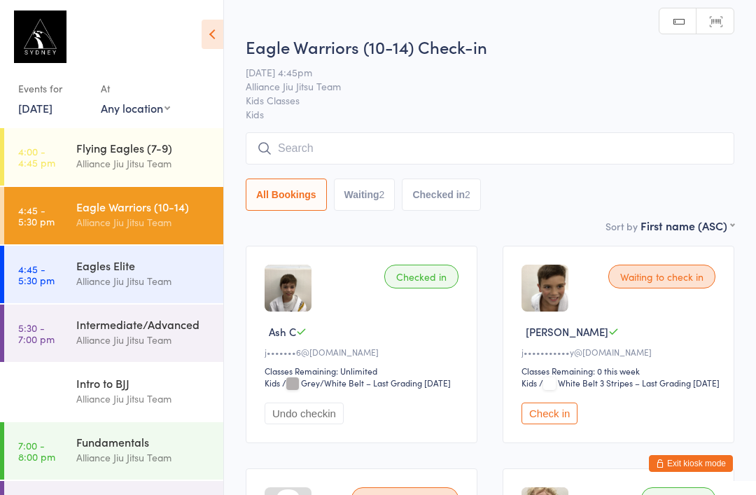
click at [534, 160] on input "search" at bounding box center [490, 148] width 488 height 32
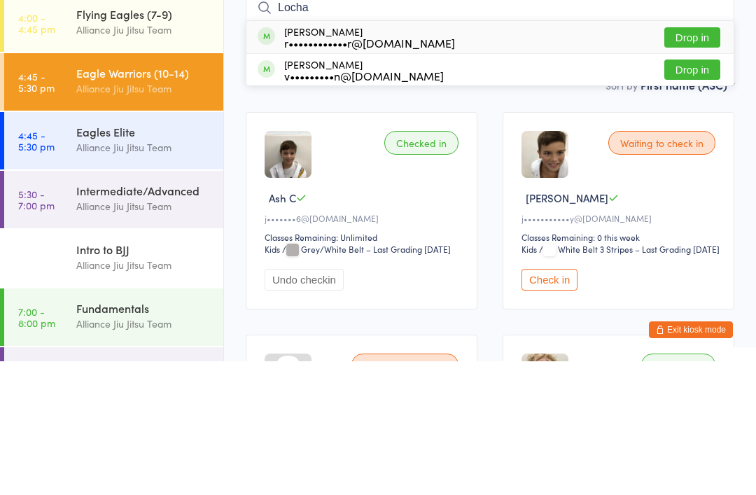
type input "Locha"
click at [703, 161] on button "Drop in" at bounding box center [692, 171] width 56 height 20
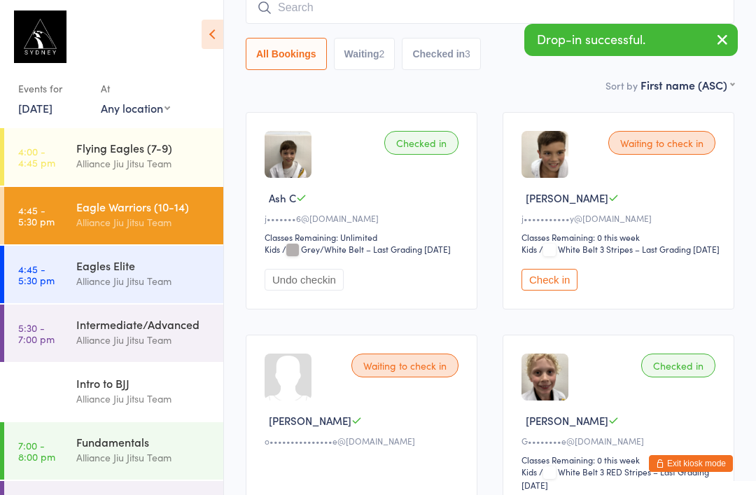
click at [567, 290] on button "Check in" at bounding box center [549, 280] width 56 height 22
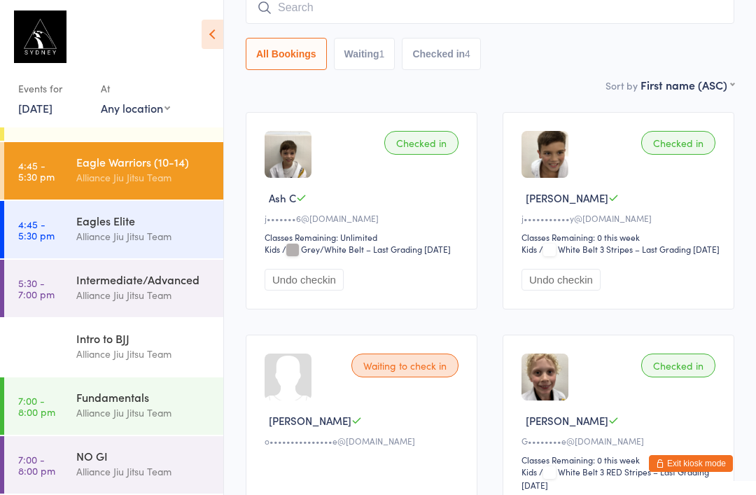
scroll to position [279, 0]
click at [129, 278] on div "Intermediate/Advanced" at bounding box center [143, 278] width 135 height 15
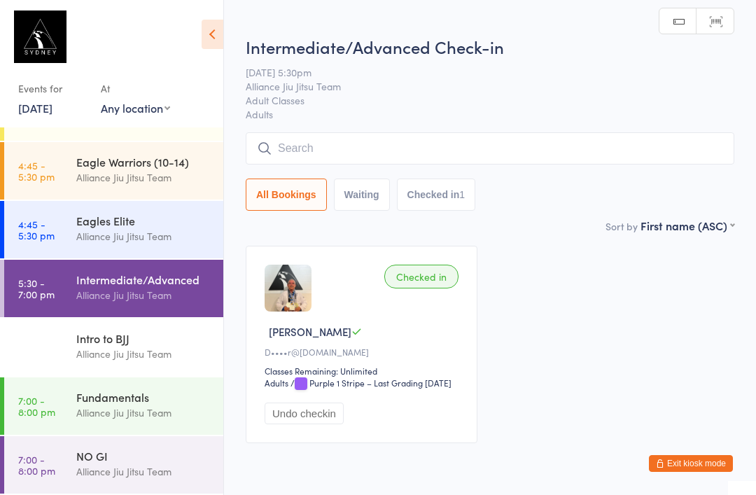
click at [404, 146] on input "search" at bounding box center [490, 148] width 488 height 32
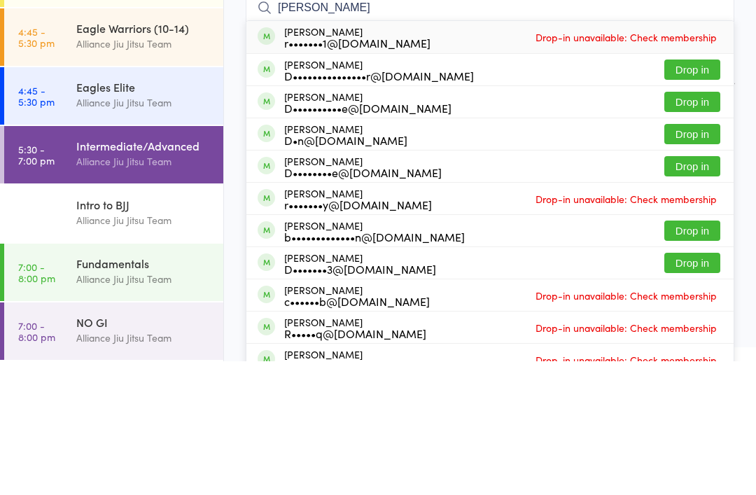
type input "[PERSON_NAME]"
click at [337, 204] on div "D•••••••••••••••r@[DOMAIN_NAME]" at bounding box center [379, 209] width 190 height 11
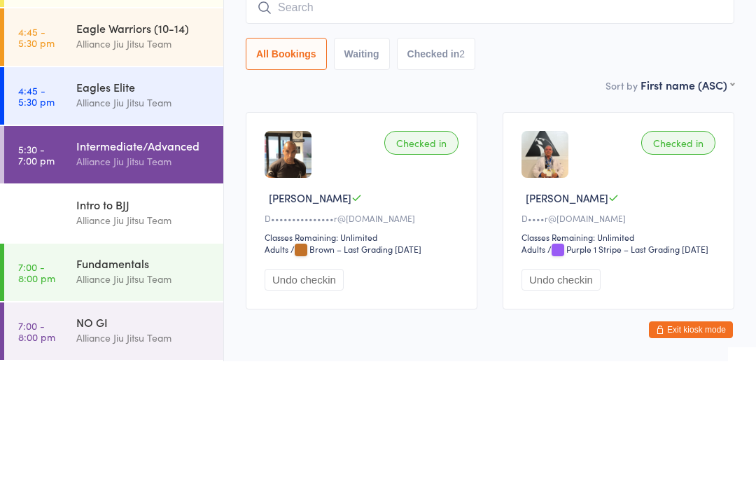
click at [581, 171] on div "All Bookings Waiting Checked in 2" at bounding box center [490, 187] width 488 height 32
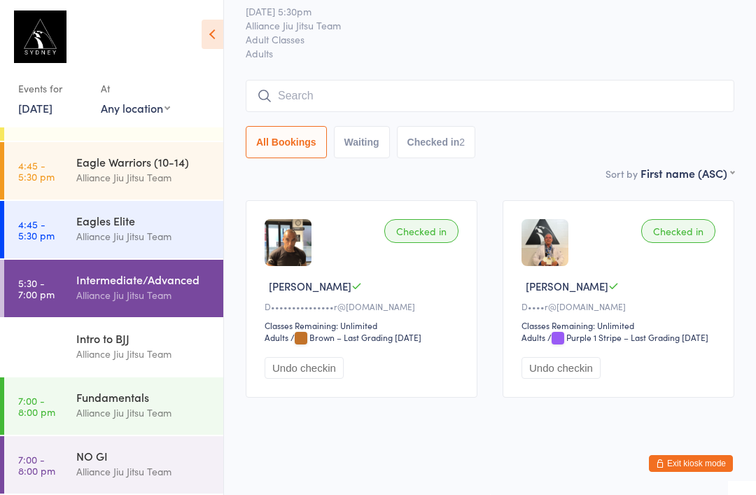
click at [114, 169] on div "Eagle Warriors (10-14)" at bounding box center [143, 161] width 135 height 15
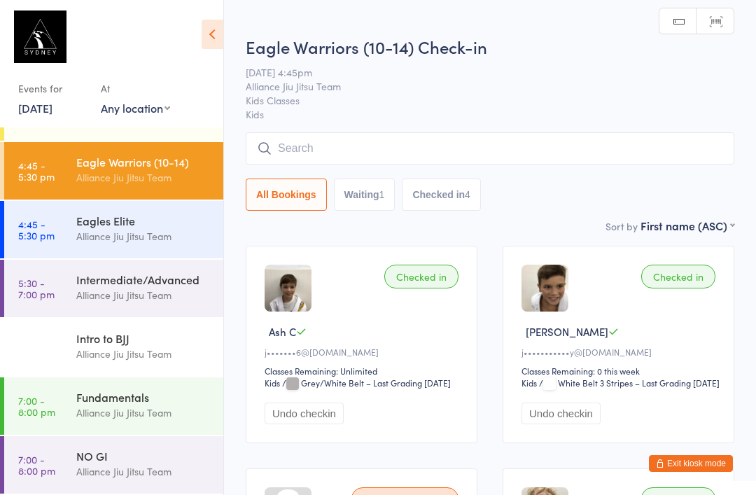
click at [616, 164] on input "search" at bounding box center [490, 148] width 488 height 32
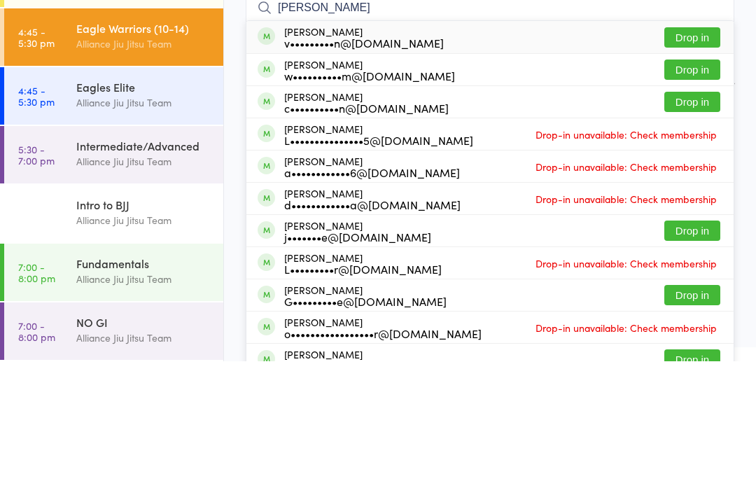
type input "[PERSON_NAME]"
click at [712, 193] on button "Drop in" at bounding box center [692, 203] width 56 height 20
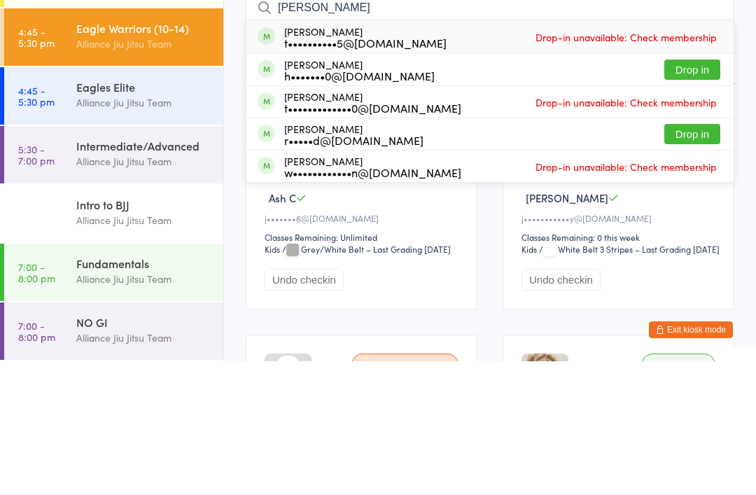
type input "[PERSON_NAME]"
click at [686, 257] on button "Drop in" at bounding box center [692, 267] width 56 height 20
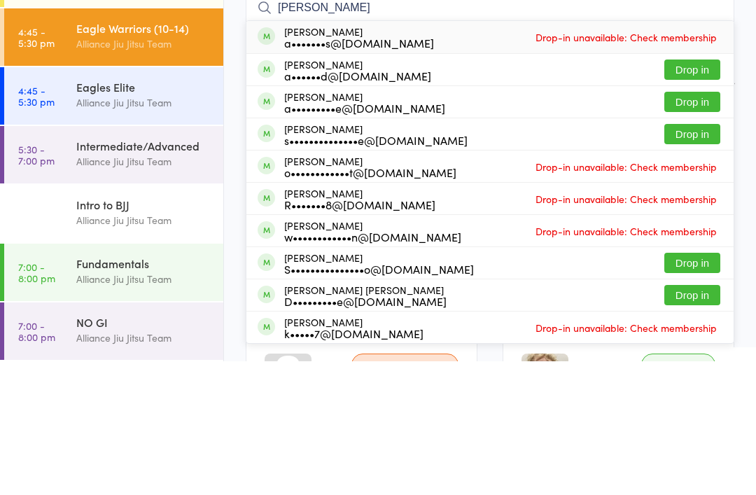
scroll to position [234, 0]
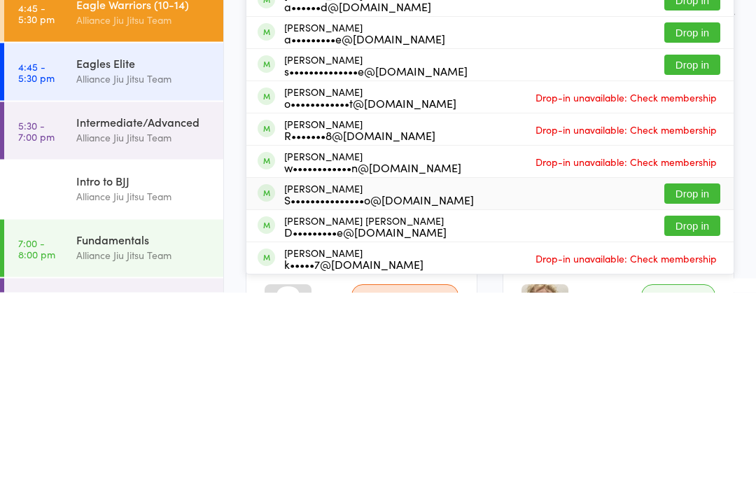
type input "[PERSON_NAME]"
click at [362, 386] on div "[PERSON_NAME] S•••••••••••••••o@[DOMAIN_NAME]" at bounding box center [379, 397] width 190 height 22
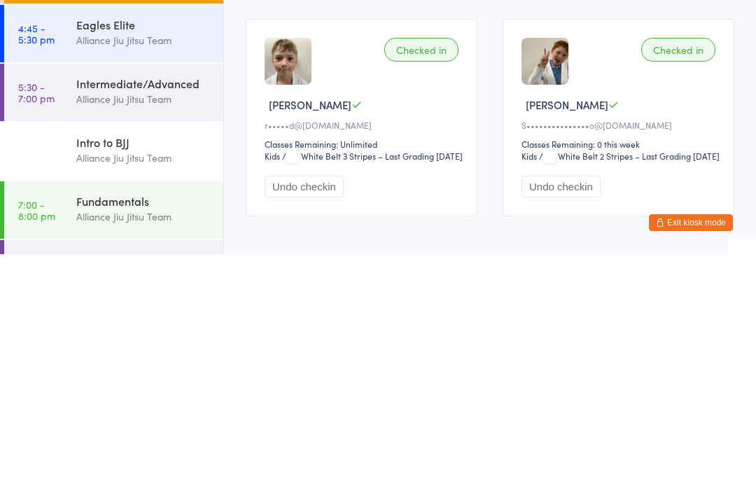
scroll to position [794, 0]
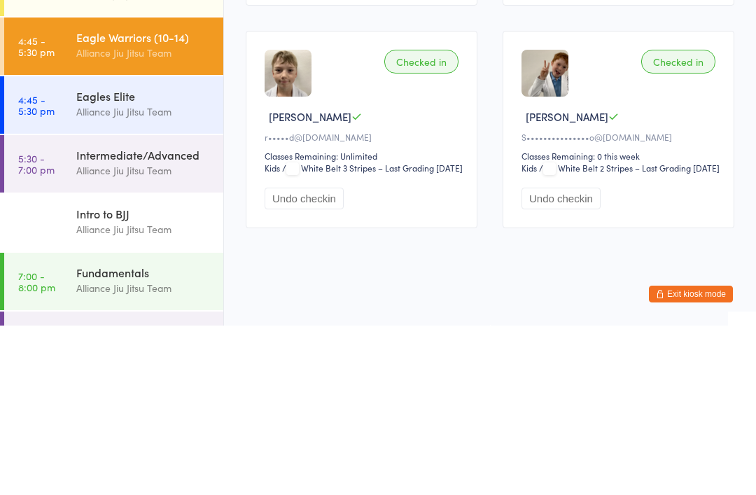
click at [153, 273] on div "Alliance Jiu Jitsu Team" at bounding box center [143, 281] width 135 height 16
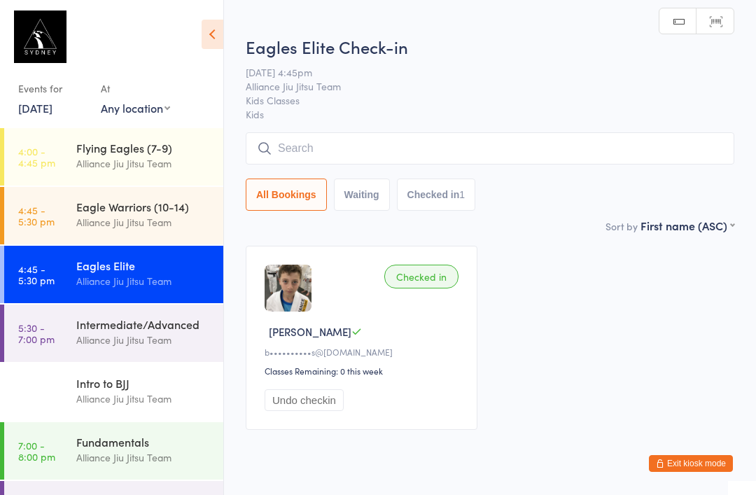
click at [162, 211] on div "Eagle Warriors (10-14)" at bounding box center [143, 206] width 135 height 15
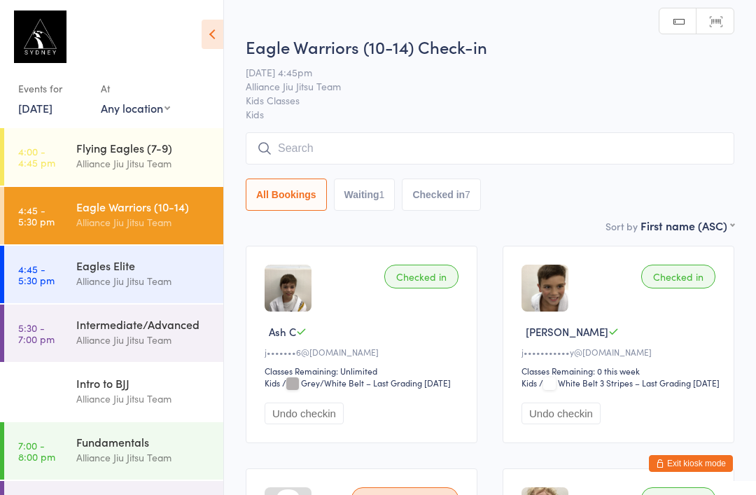
click at [460, 154] on input "search" at bounding box center [490, 148] width 488 height 32
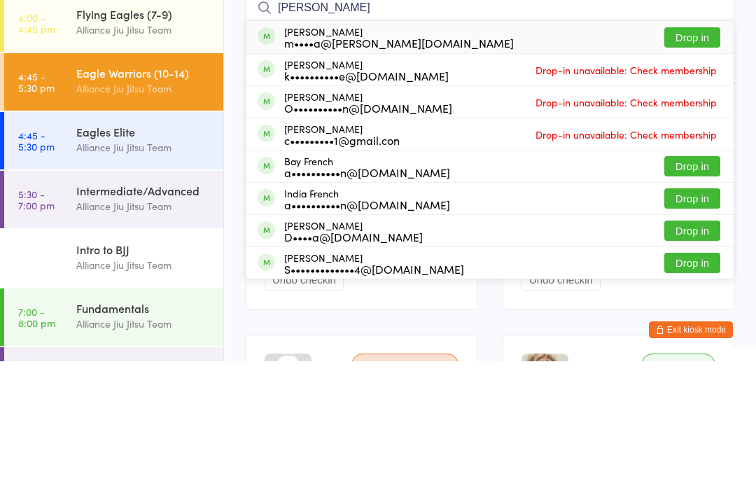
type input "[PERSON_NAME]"
click at [691, 161] on button "Drop in" at bounding box center [692, 171] width 56 height 20
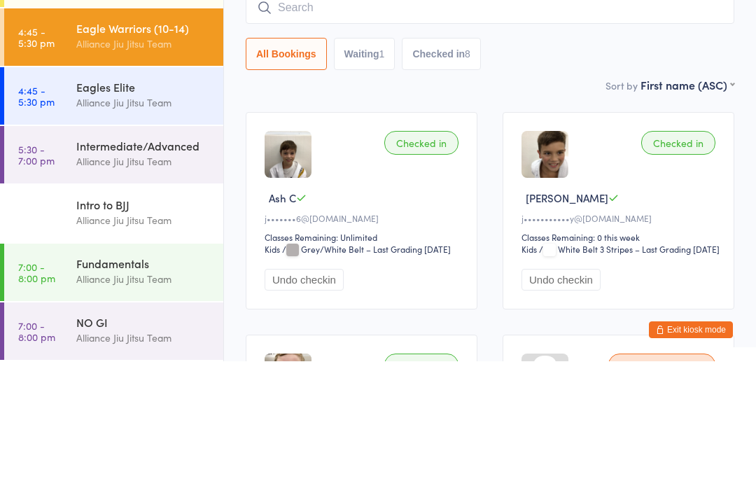
scroll to position [279, 0]
click at [141, 271] on div "Intermediate/Advanced" at bounding box center [143, 278] width 135 height 15
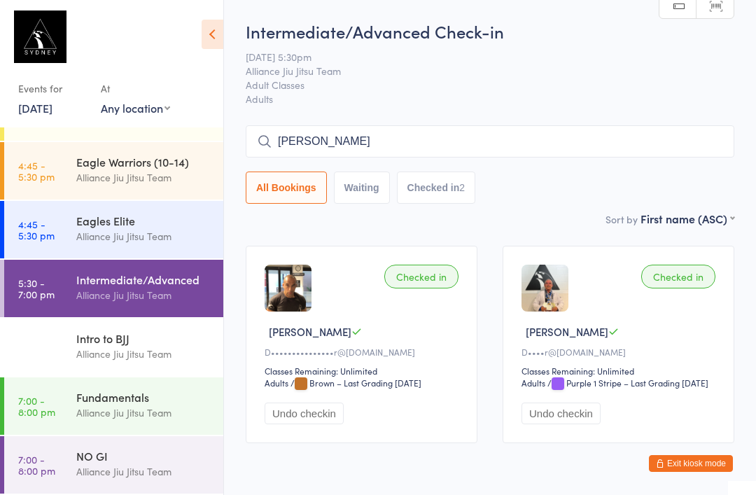
type input "[PERSON_NAME]"
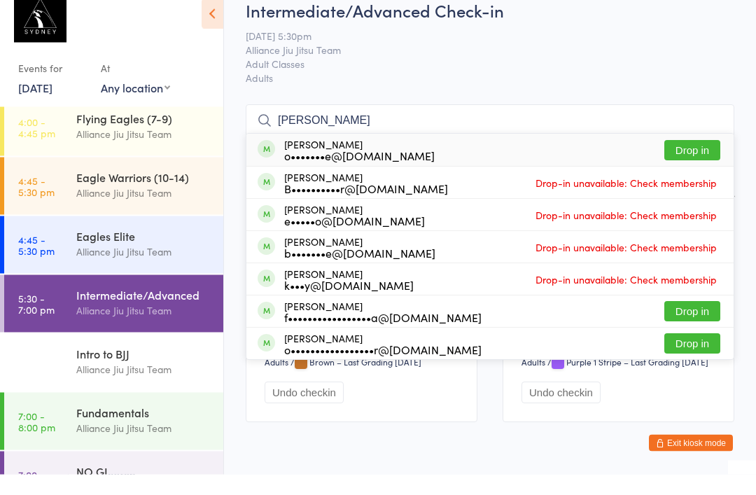
scroll to position [234, 0]
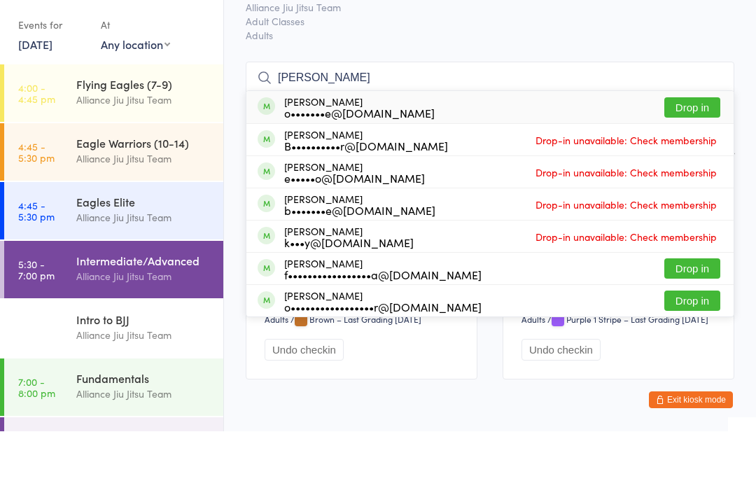
click at [694, 161] on button "Drop in" at bounding box center [692, 171] width 56 height 20
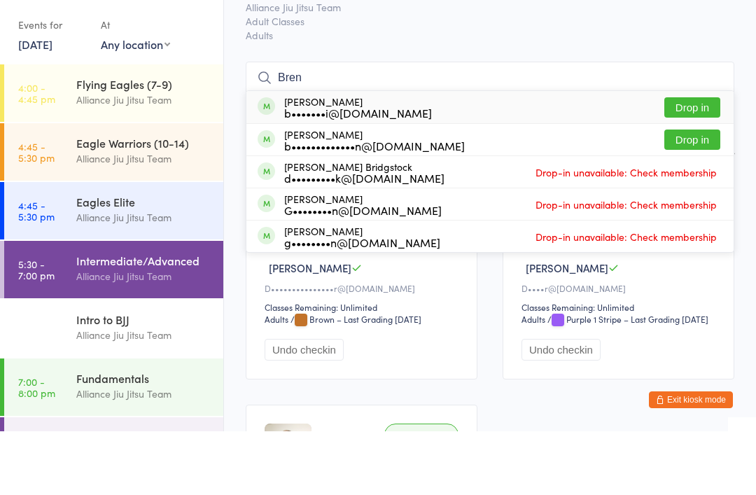
type input "Bren"
click at [692, 161] on button "Drop in" at bounding box center [692, 171] width 56 height 20
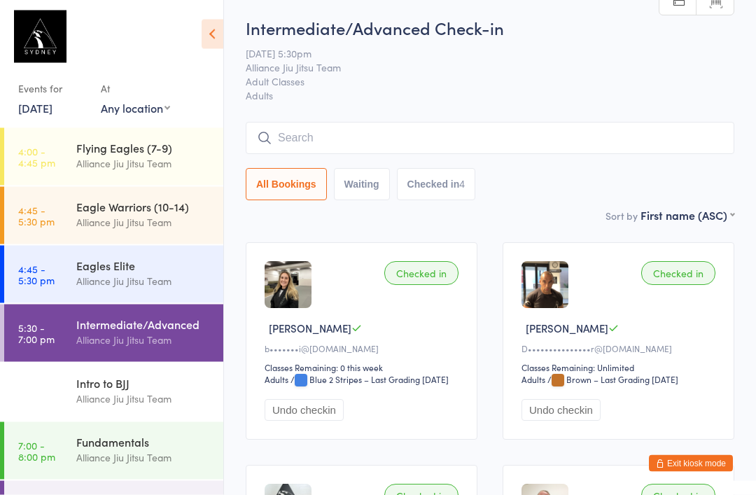
scroll to position [0, 0]
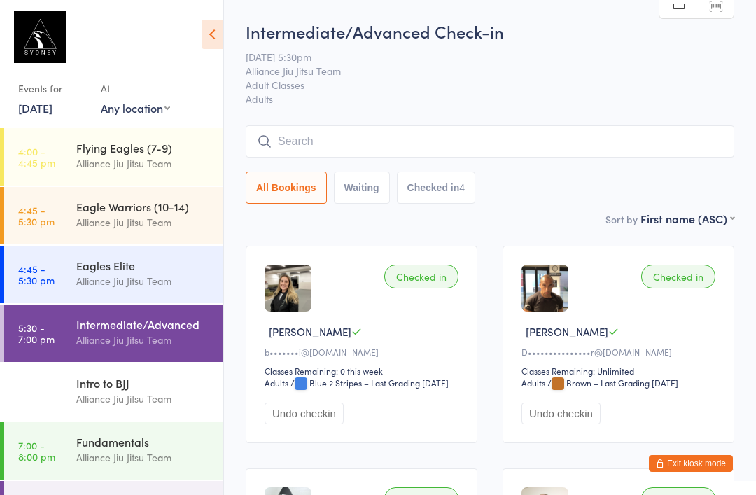
click at [423, 134] on input "search" at bounding box center [490, 141] width 488 height 32
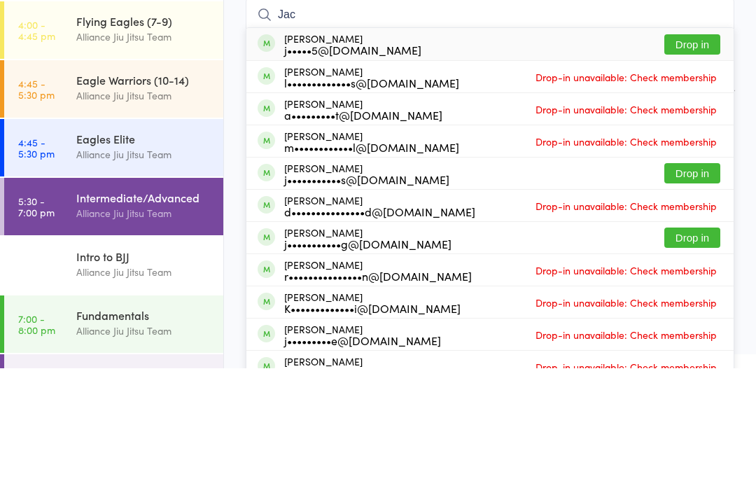
type input "Jac"
click at [693, 161] on button "Drop in" at bounding box center [692, 171] width 56 height 20
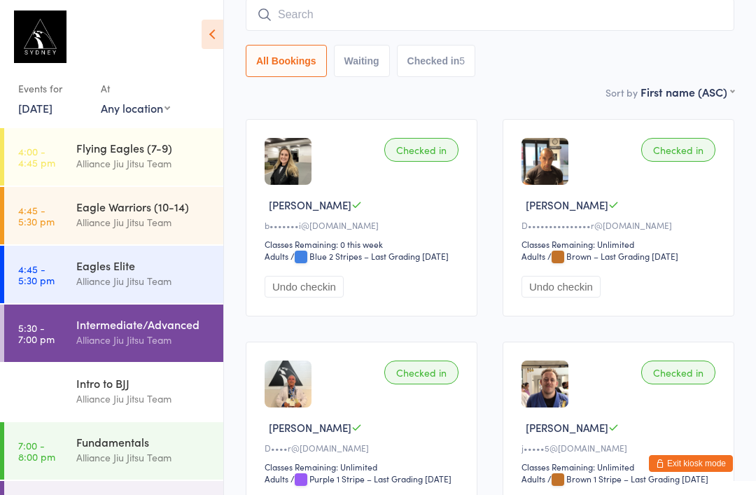
click at [446, 28] on input "search" at bounding box center [490, 15] width 488 height 32
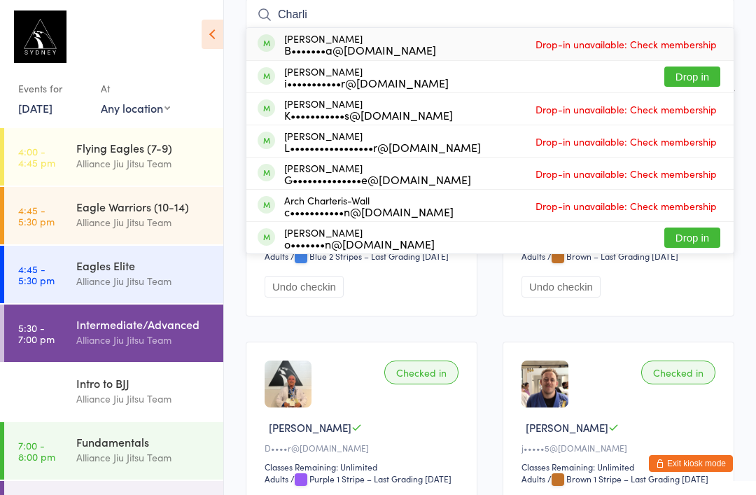
type input "Charli"
click at [686, 70] on button "Drop in" at bounding box center [692, 76] width 56 height 20
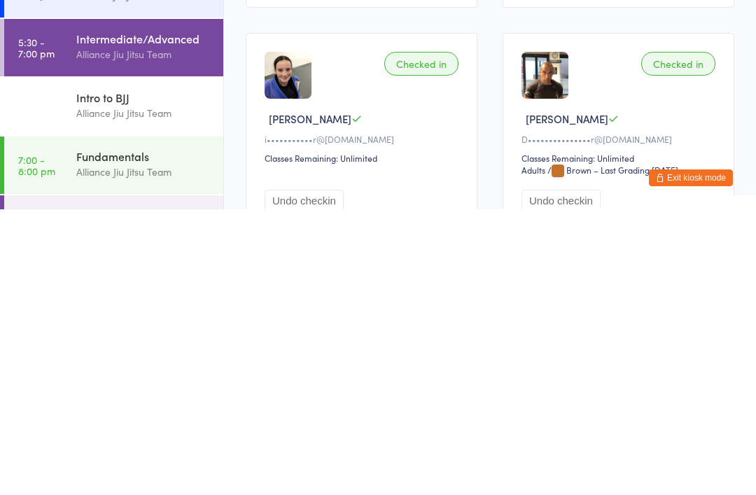
scroll to position [151, 0]
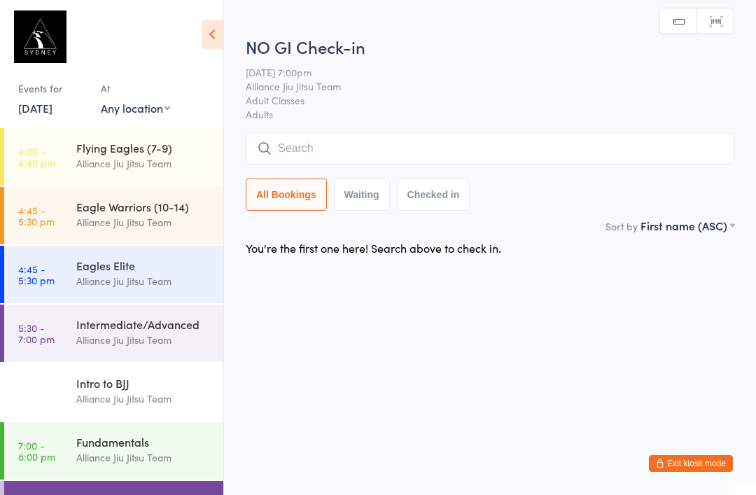
click at [408, 148] on input "search" at bounding box center [490, 148] width 488 height 32
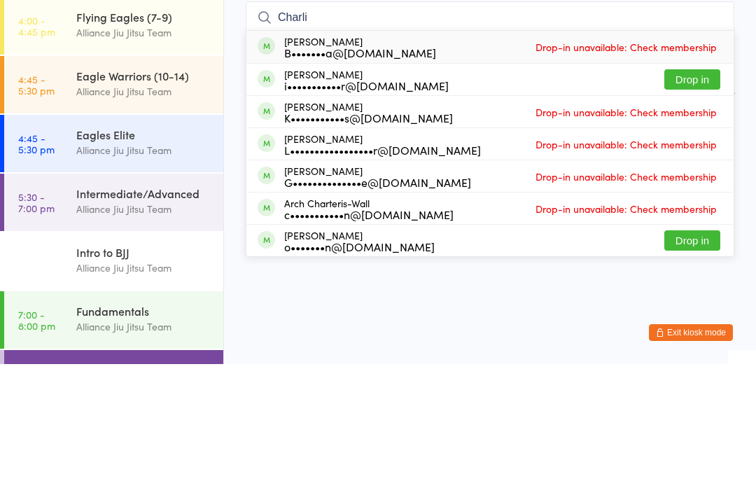
type input "Charli"
click at [704, 200] on button "Drop in" at bounding box center [692, 210] width 56 height 20
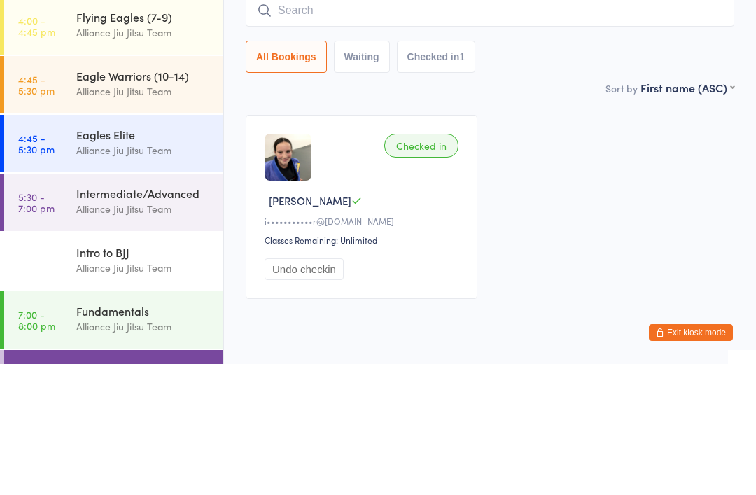
click at [163, 187] on div "Eagle Warriors (10-14) Alliance Jiu Jitsu Team" at bounding box center [149, 214] width 147 height 55
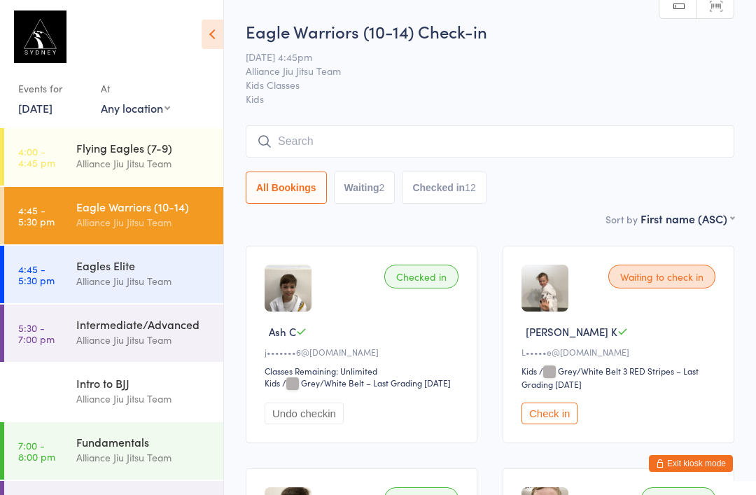
click at [183, 334] on div "Alliance Jiu Jitsu Team" at bounding box center [143, 340] width 135 height 16
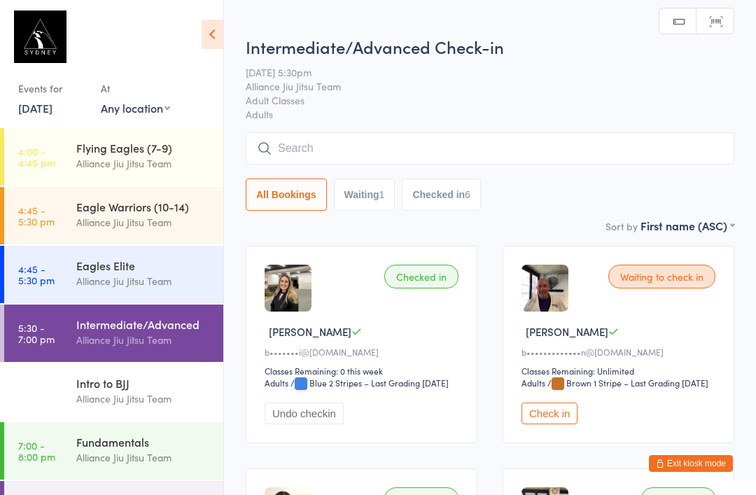
click at [379, 143] on input "search" at bounding box center [490, 148] width 488 height 32
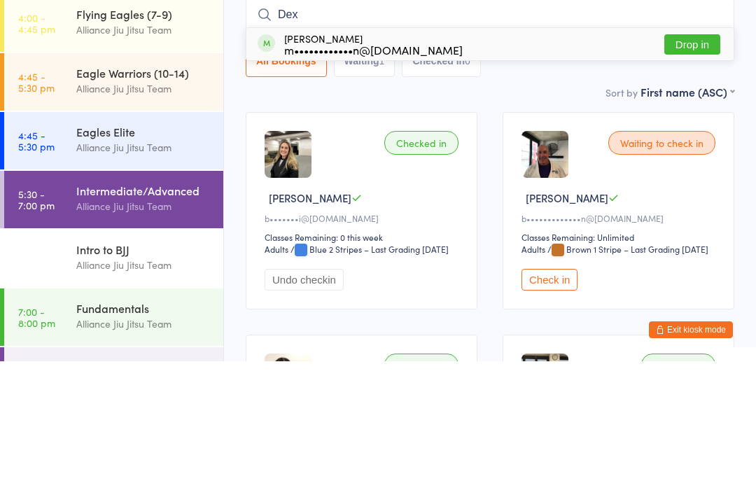
type input "Dex"
click at [686, 168] on button "Drop in" at bounding box center [692, 178] width 56 height 20
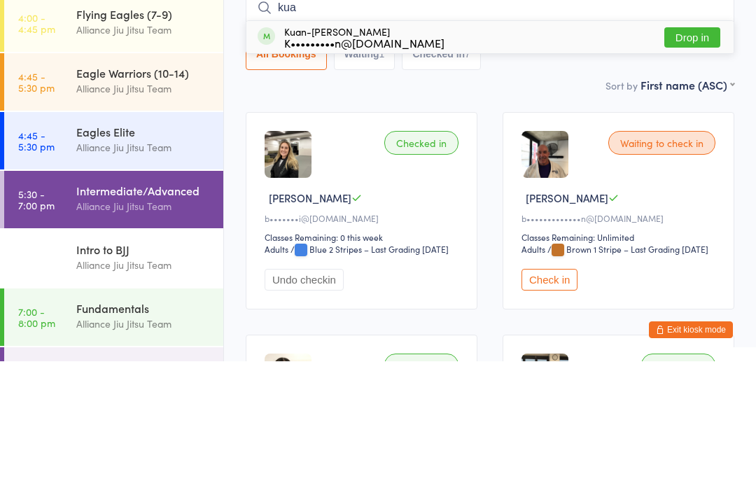
type input "kua"
click at [492, 155] on div "Kuan-[PERSON_NAME] K•••••••••n@[DOMAIN_NAME] Drop in" at bounding box center [489, 171] width 487 height 32
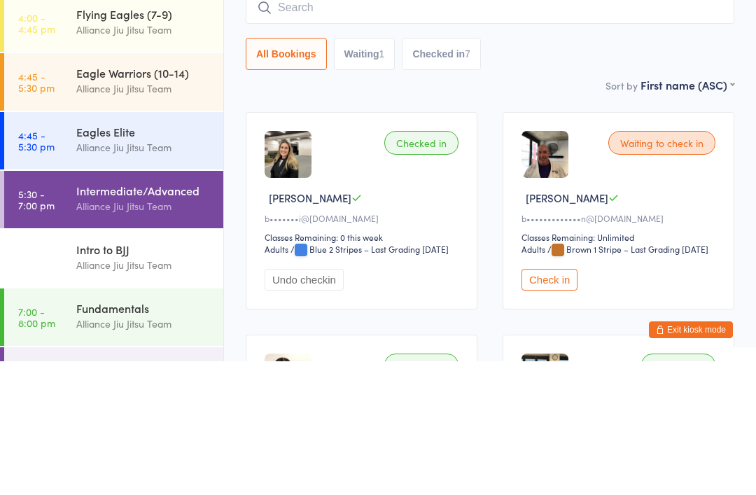
scroll to position [134, 0]
